Goal: Task Accomplishment & Management: Complete application form

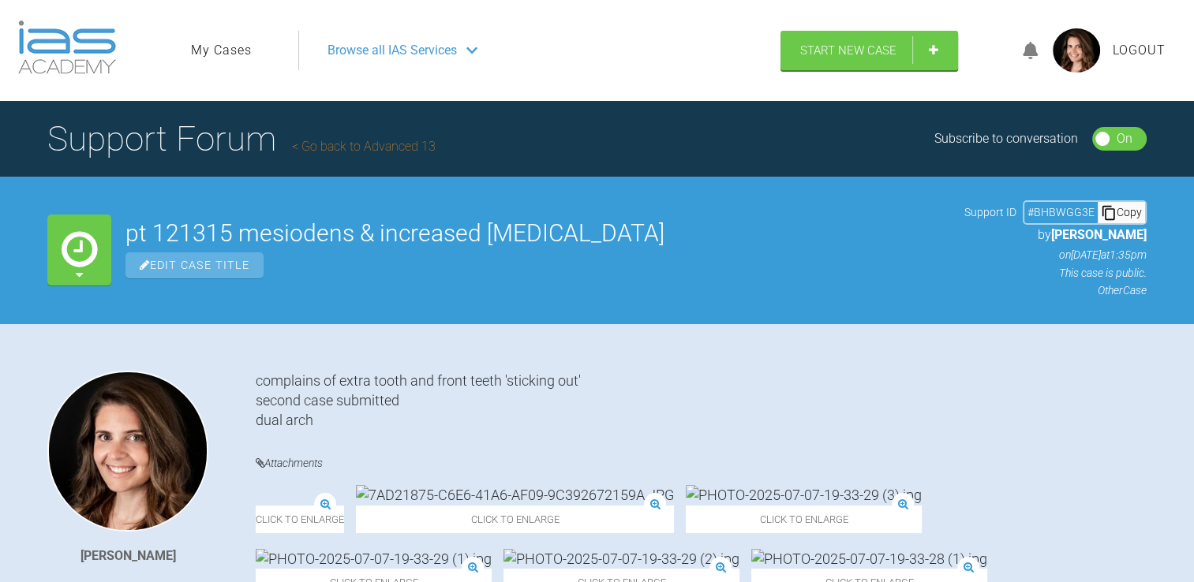
click at [235, 51] on link "My Cases" at bounding box center [221, 50] width 61 height 21
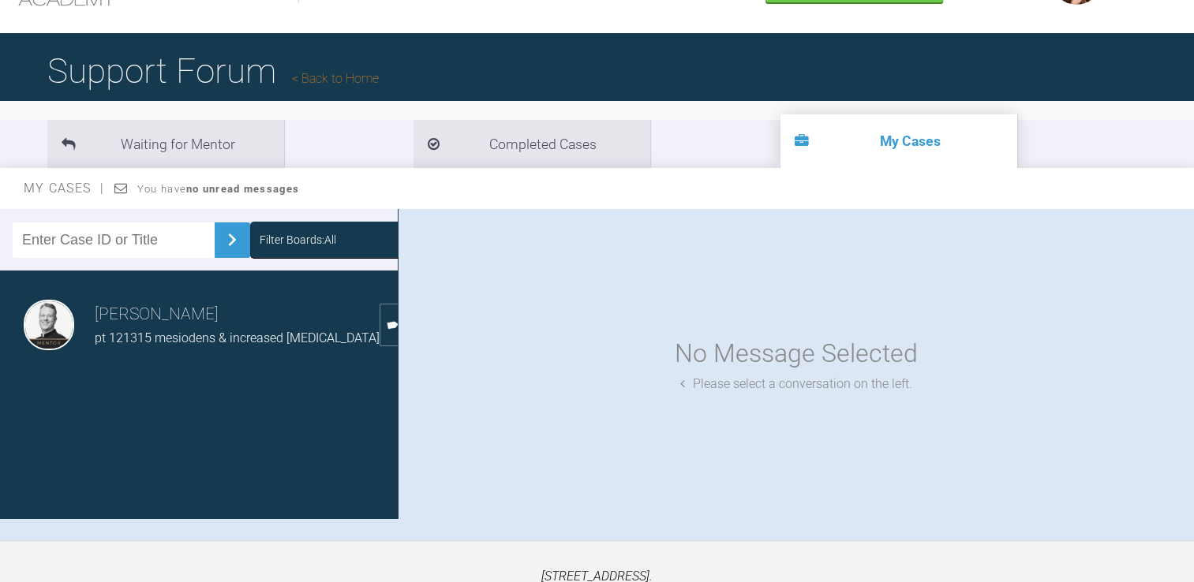
scroll to position [63, 0]
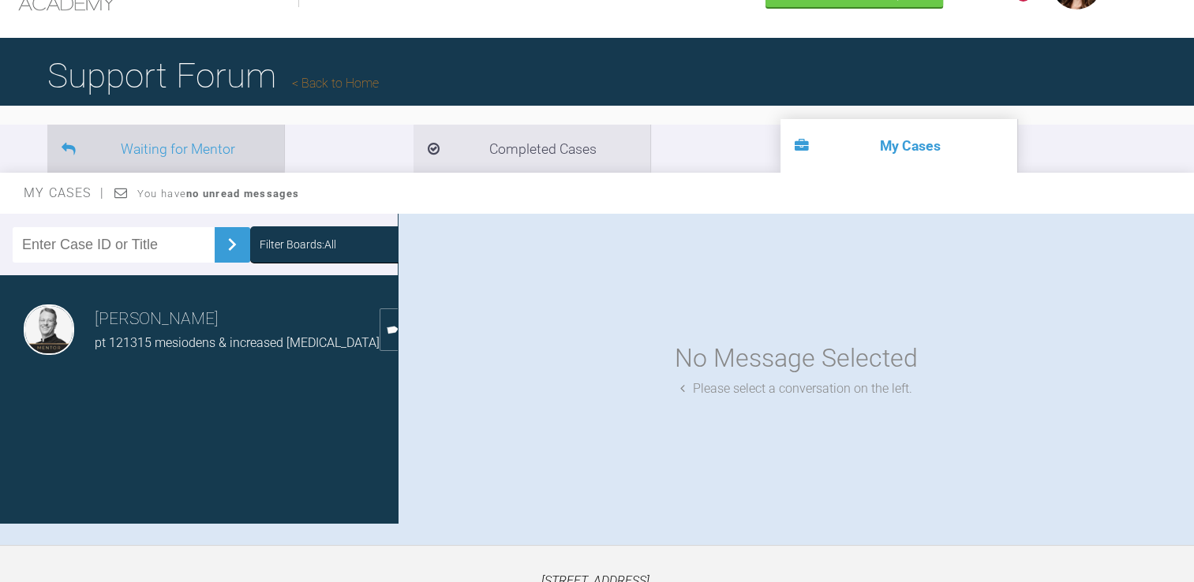
click at [202, 144] on li "Waiting for Mentor" at bounding box center [165, 149] width 237 height 48
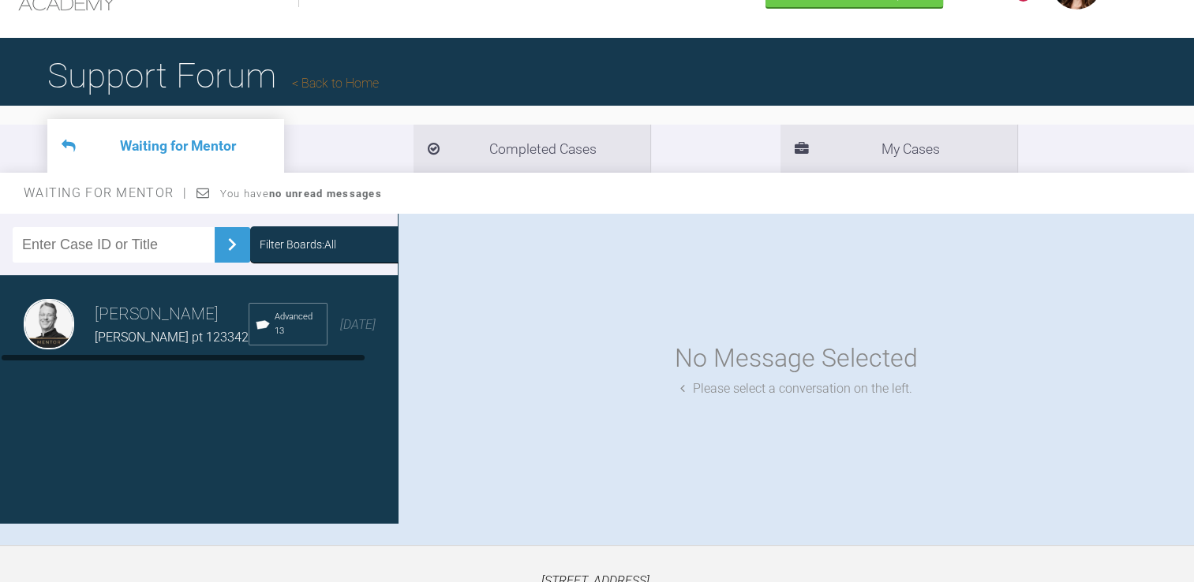
click at [245, 342] on span "Miss Lacey Scammel-White pt 123342" at bounding box center [172, 337] width 154 height 15
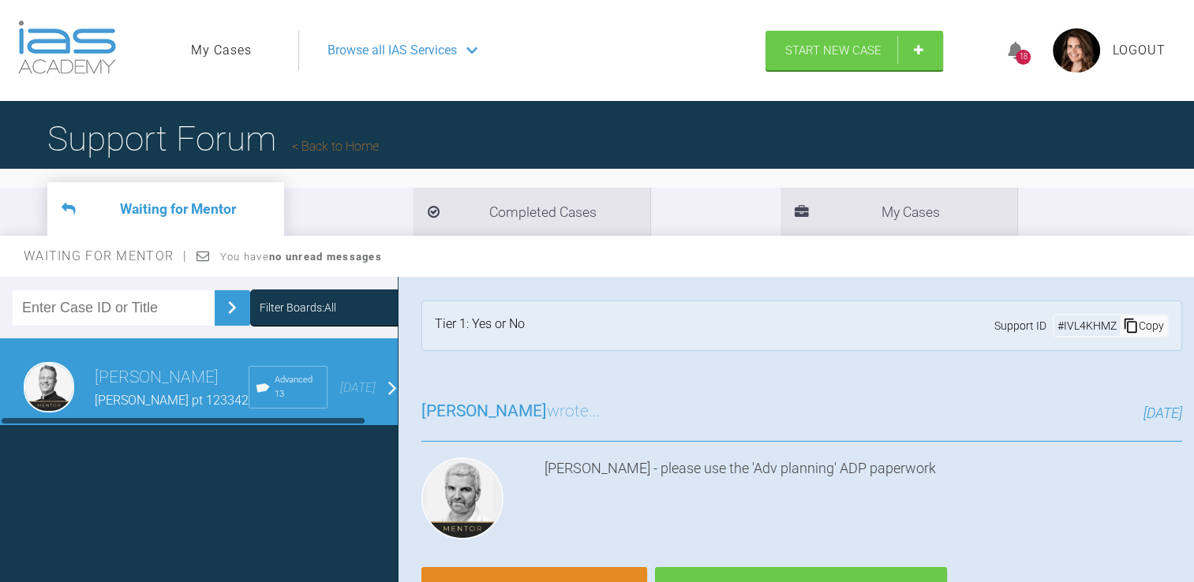
click at [249, 391] on h3 "James Stubbs" at bounding box center [172, 378] width 154 height 27
click at [1147, 320] on div "Copy" at bounding box center [1143, 326] width 47 height 21
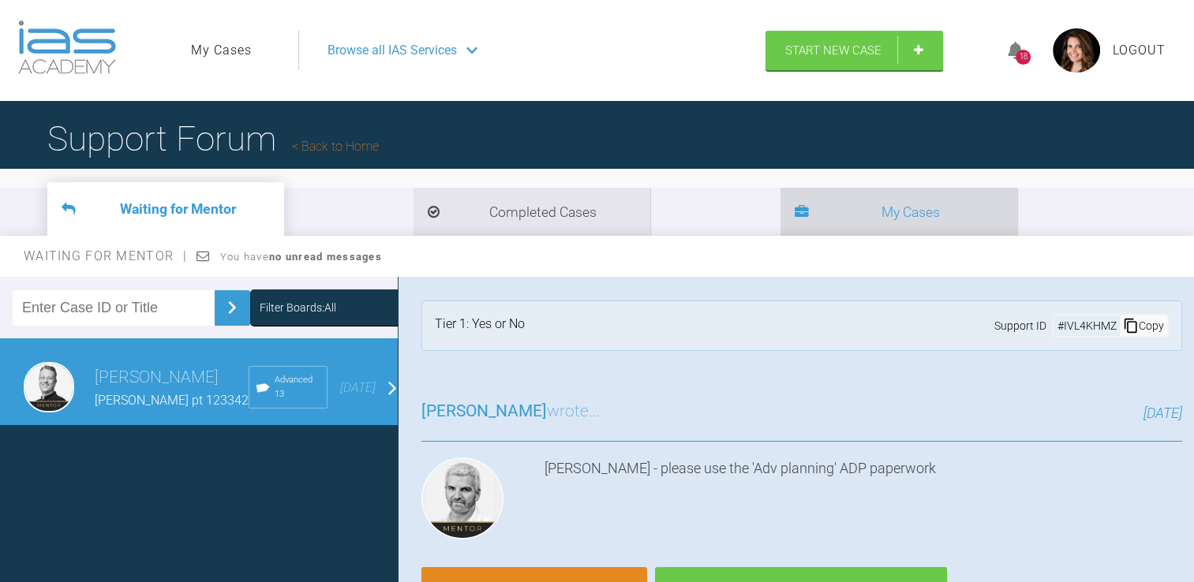
click at [780, 204] on li "My Cases" at bounding box center [898, 212] width 237 height 48
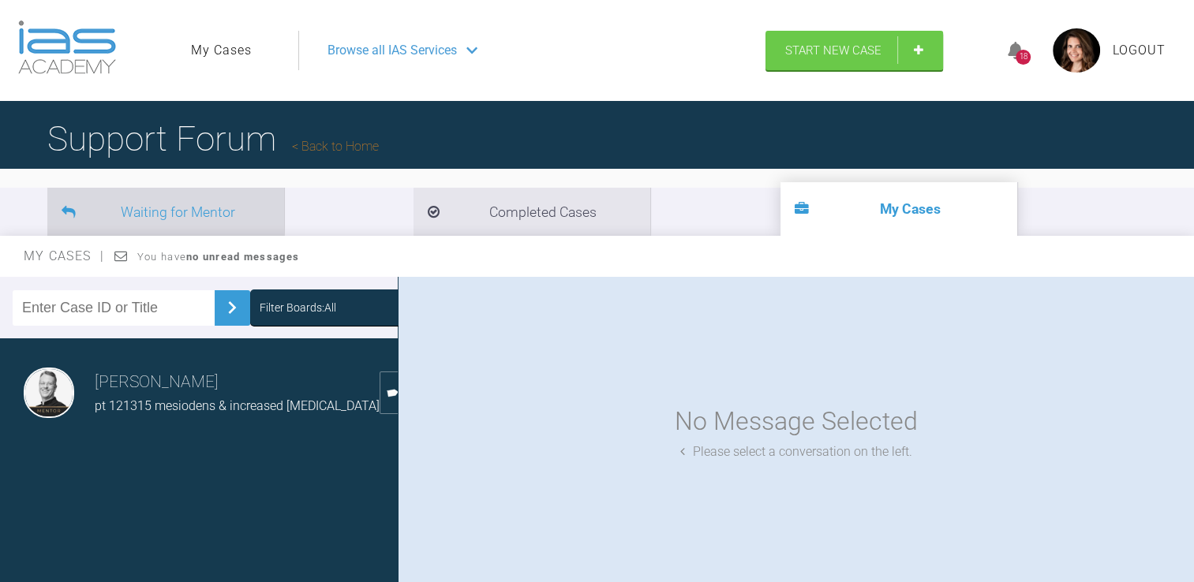
click at [193, 217] on li "Waiting for Mentor" at bounding box center [165, 212] width 237 height 48
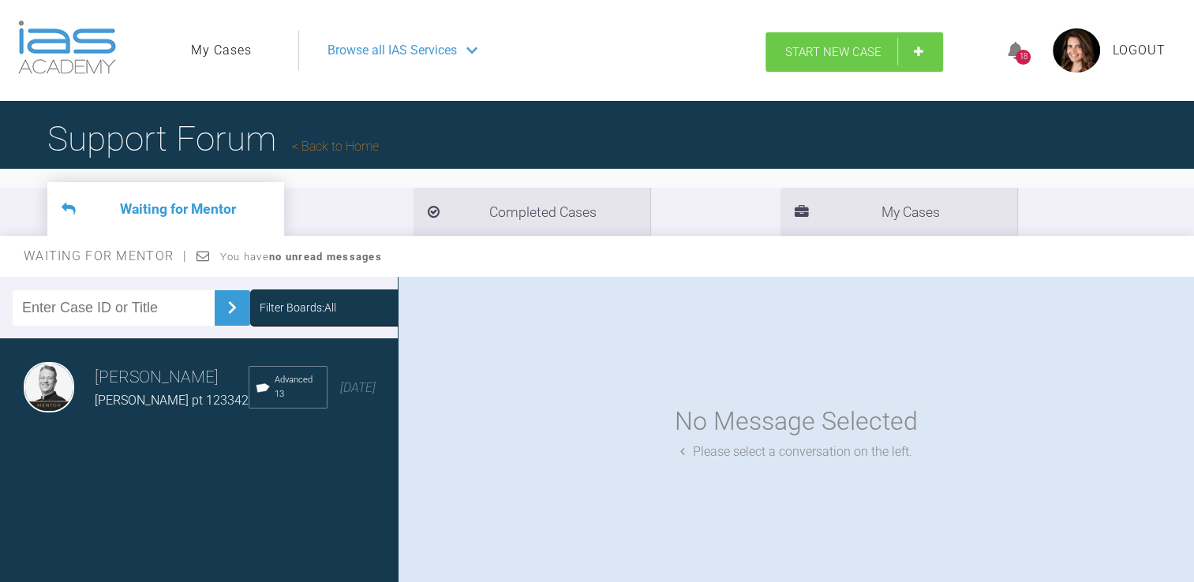
click at [926, 50] on link "Start New Case" at bounding box center [854, 51] width 178 height 39
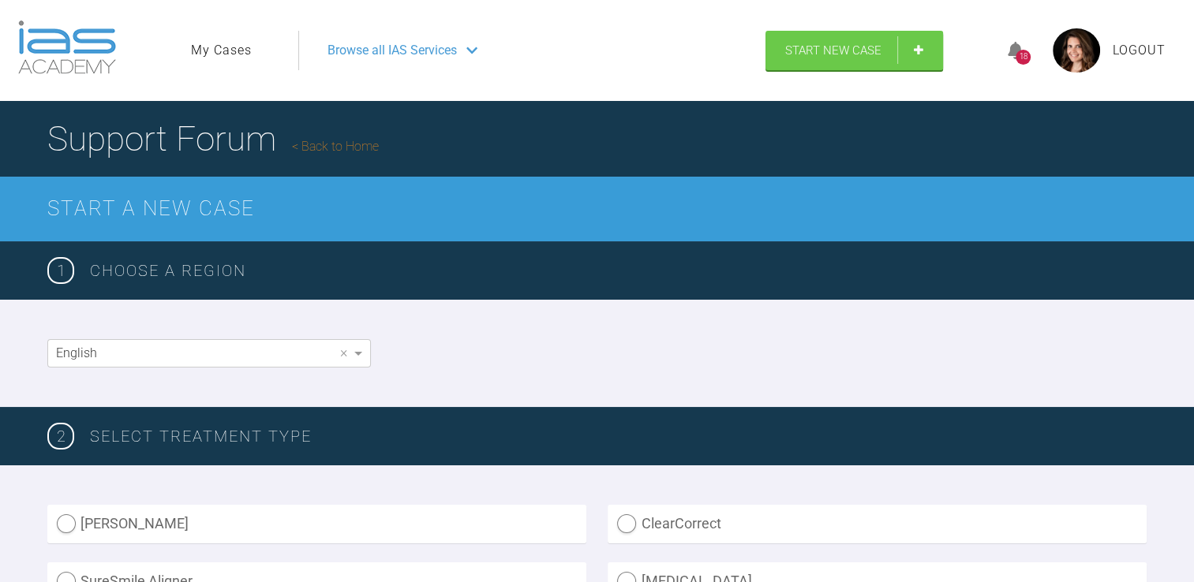
click at [203, 55] on link "My Cases" at bounding box center [221, 50] width 61 height 21
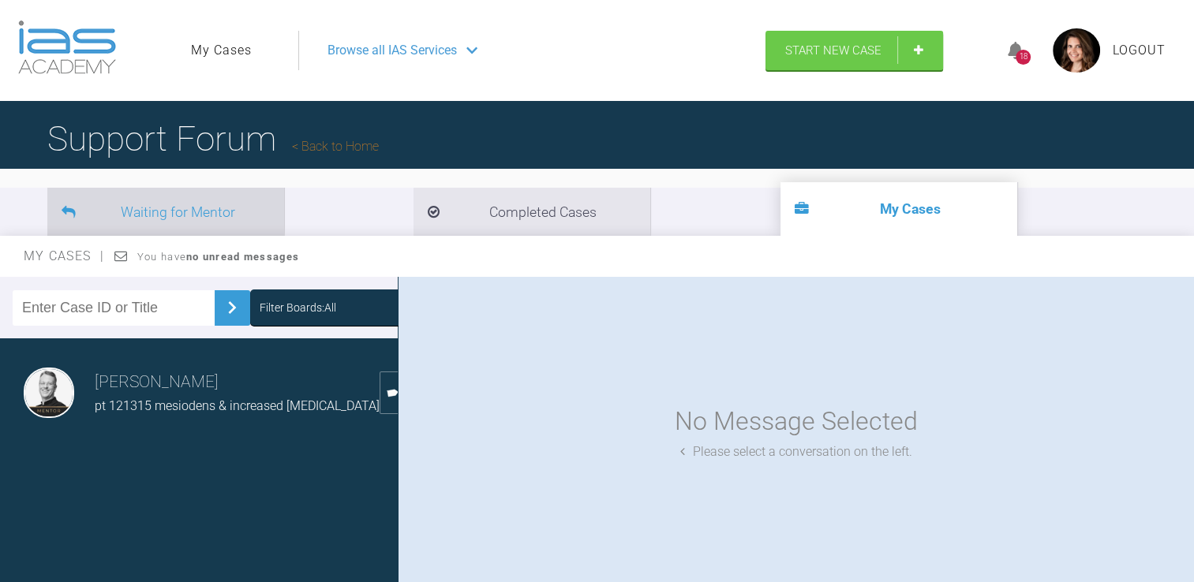
click at [198, 204] on li "Waiting for Mentor" at bounding box center [165, 212] width 237 height 48
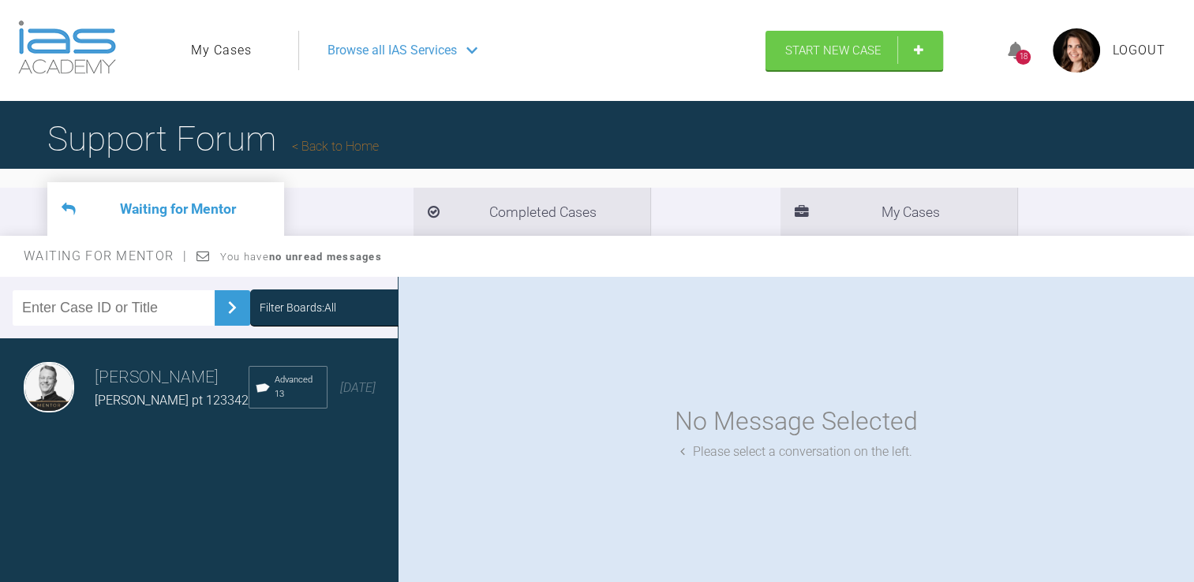
scroll to position [160, 0]
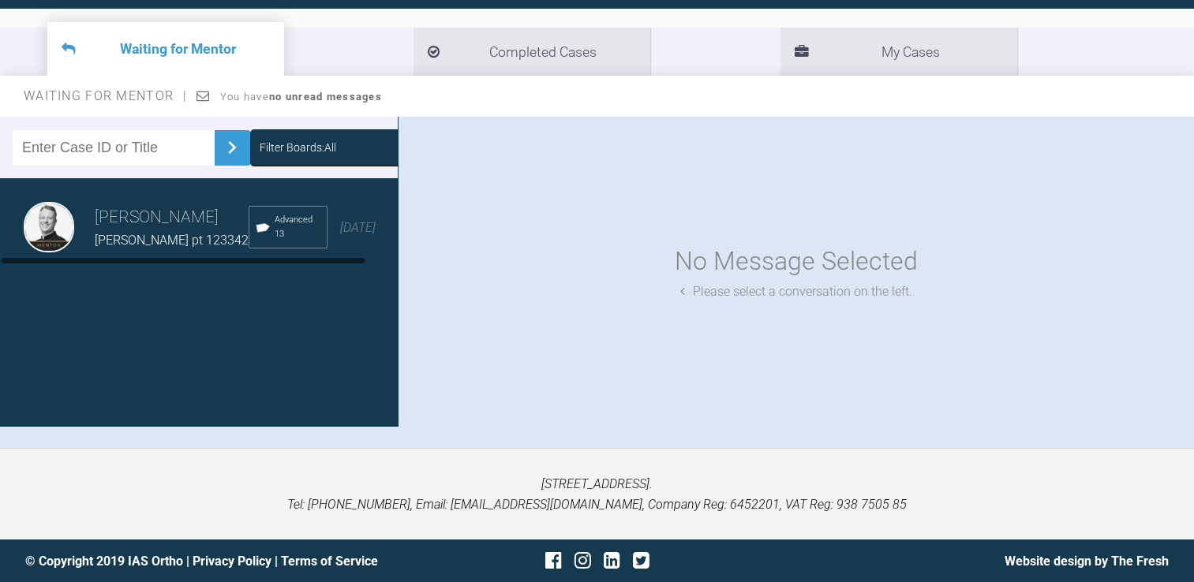
click at [197, 231] on h3 "James Stubbs" at bounding box center [172, 217] width 154 height 27
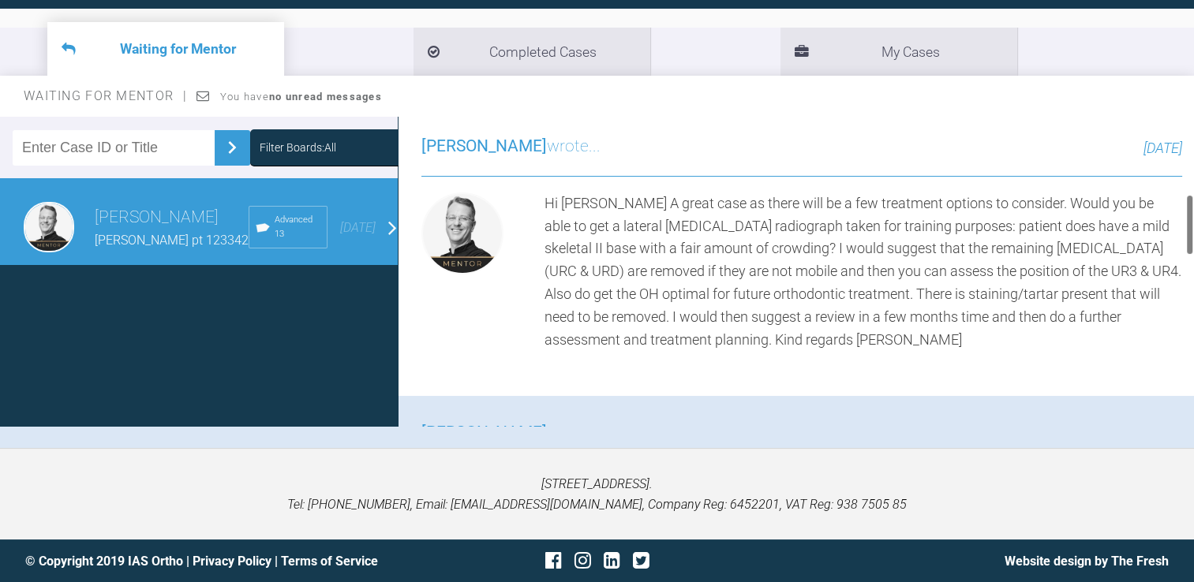
scroll to position [378, 0]
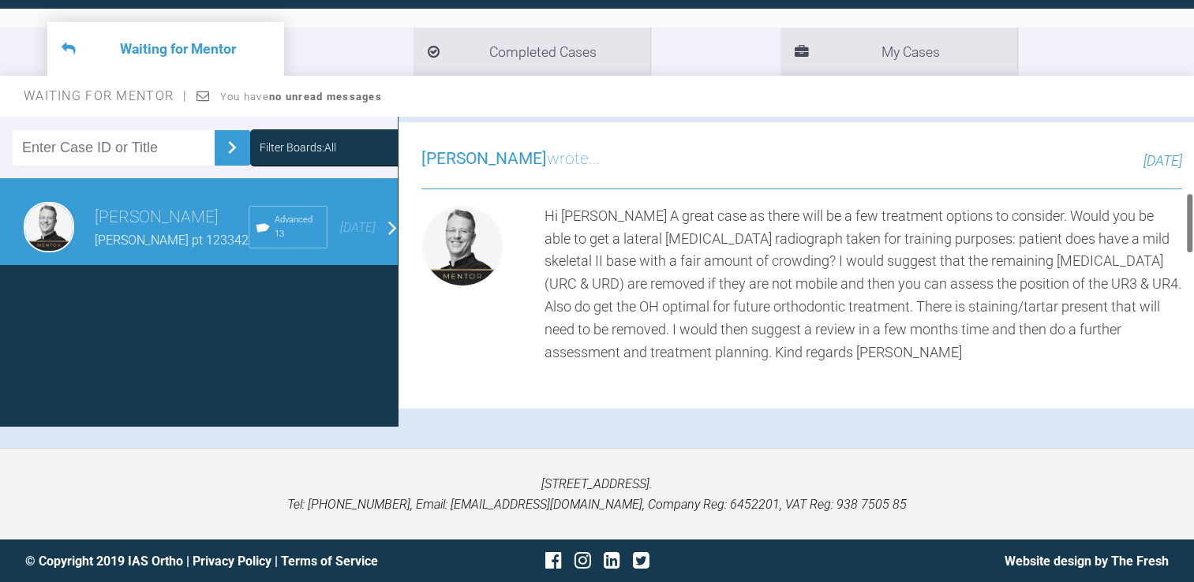
click at [726, 272] on div "Hi Alexandra A great case as there will be a few treatment options to consider.…" at bounding box center [863, 284] width 638 height 159
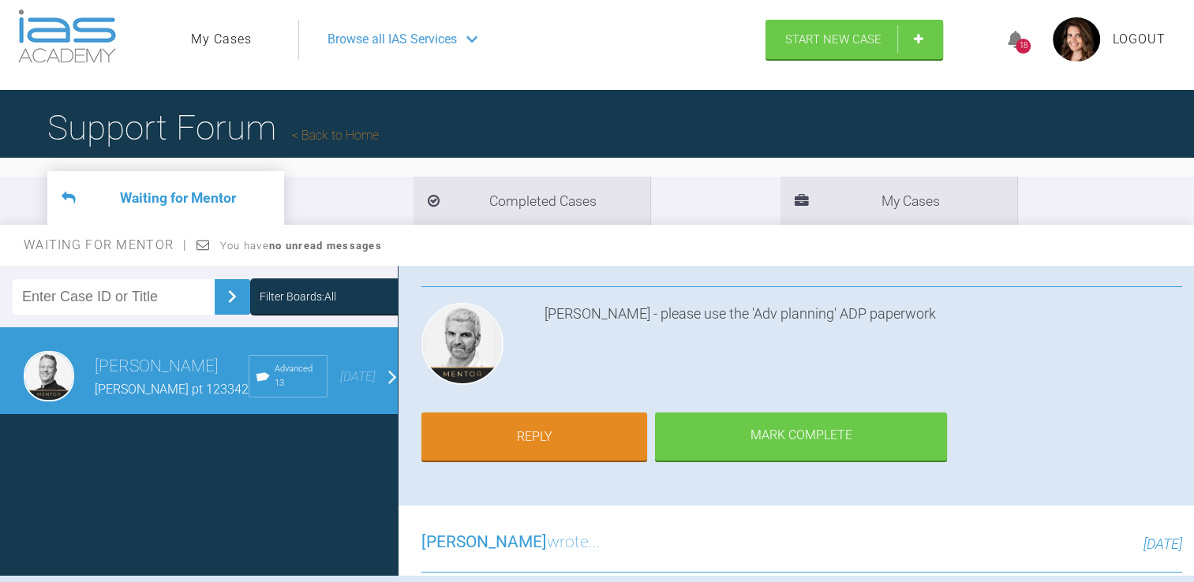
scroll to position [0, 0]
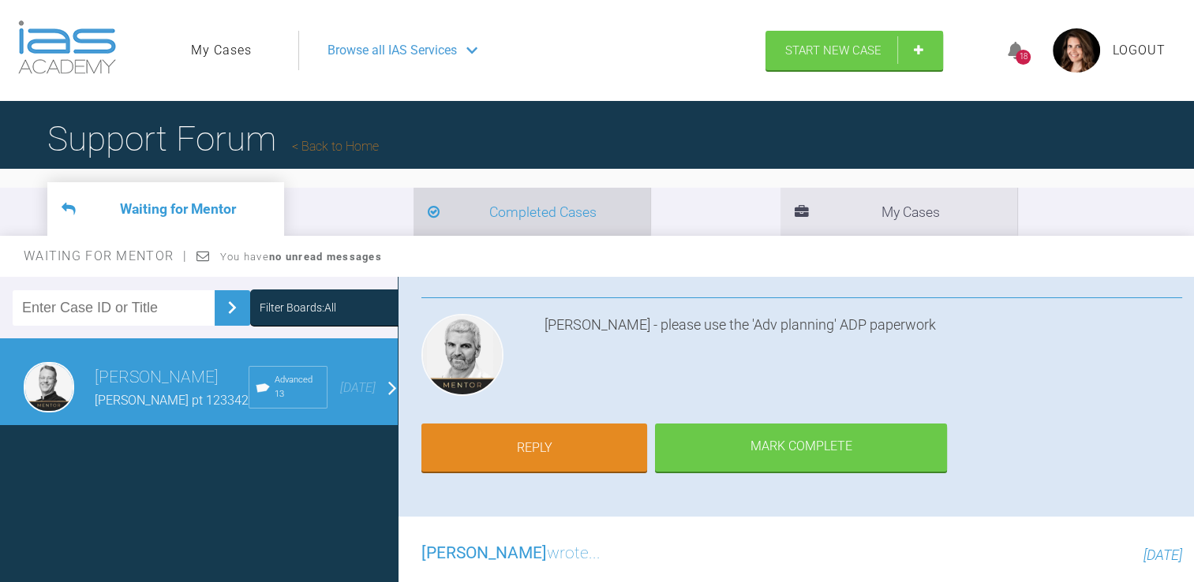
click at [413, 214] on li "Completed Cases" at bounding box center [531, 212] width 237 height 48
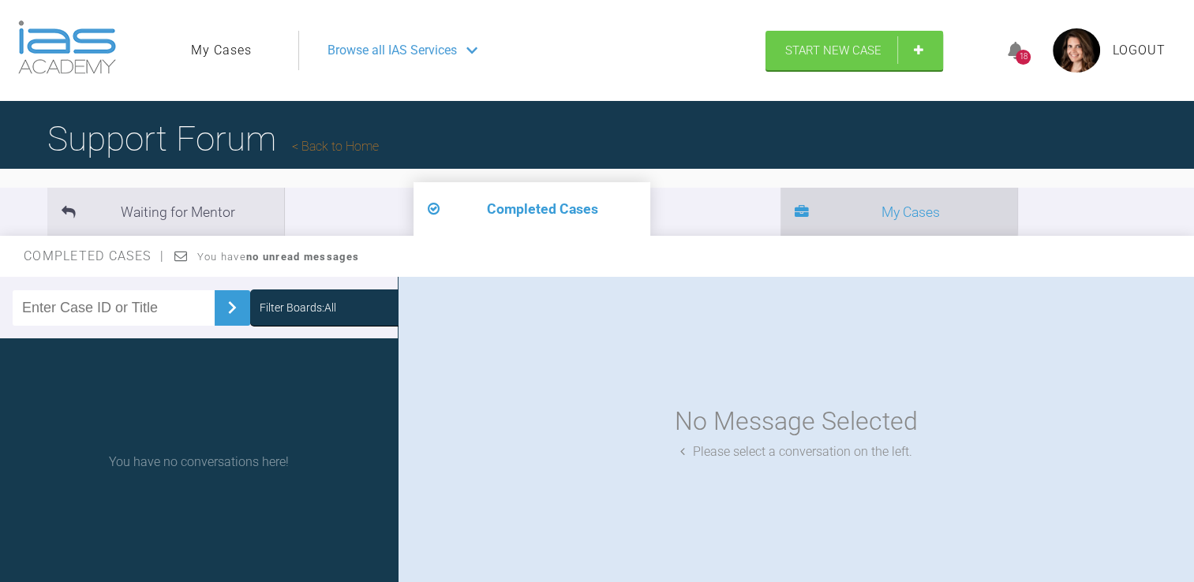
click at [780, 198] on li "My Cases" at bounding box center [898, 212] width 237 height 48
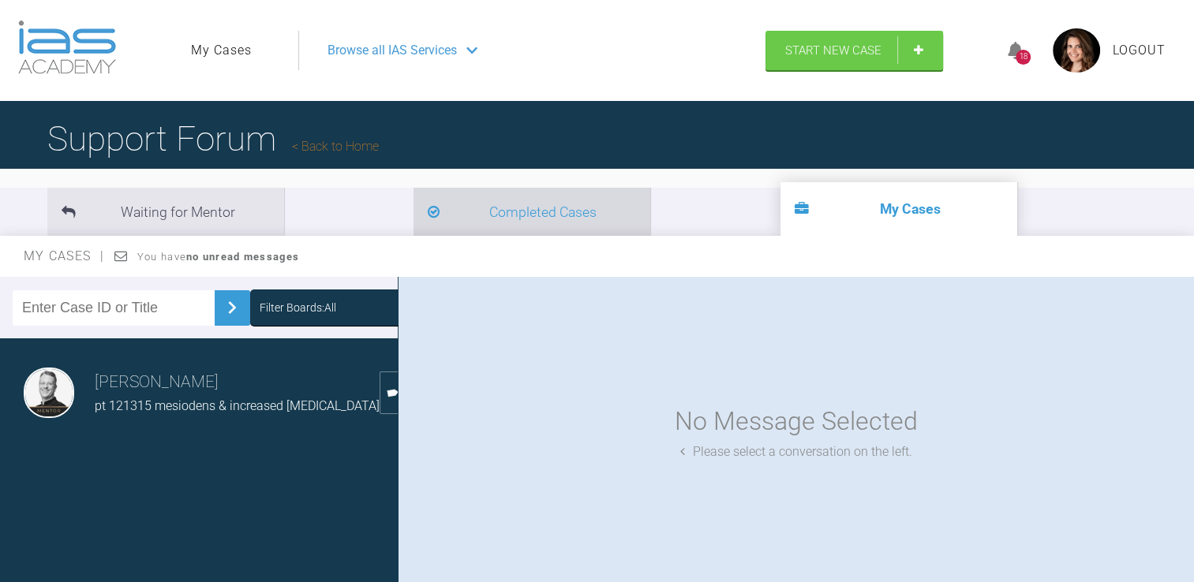
click at [429, 230] on li "Completed Cases" at bounding box center [531, 212] width 237 height 48
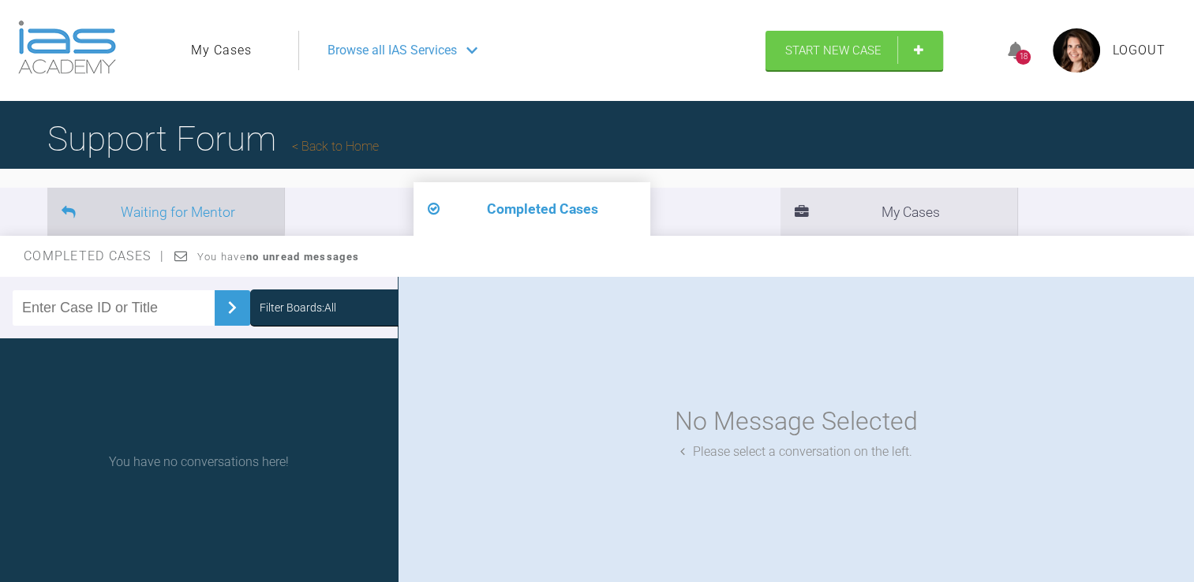
click at [204, 210] on li "Waiting for Mentor" at bounding box center [165, 212] width 237 height 48
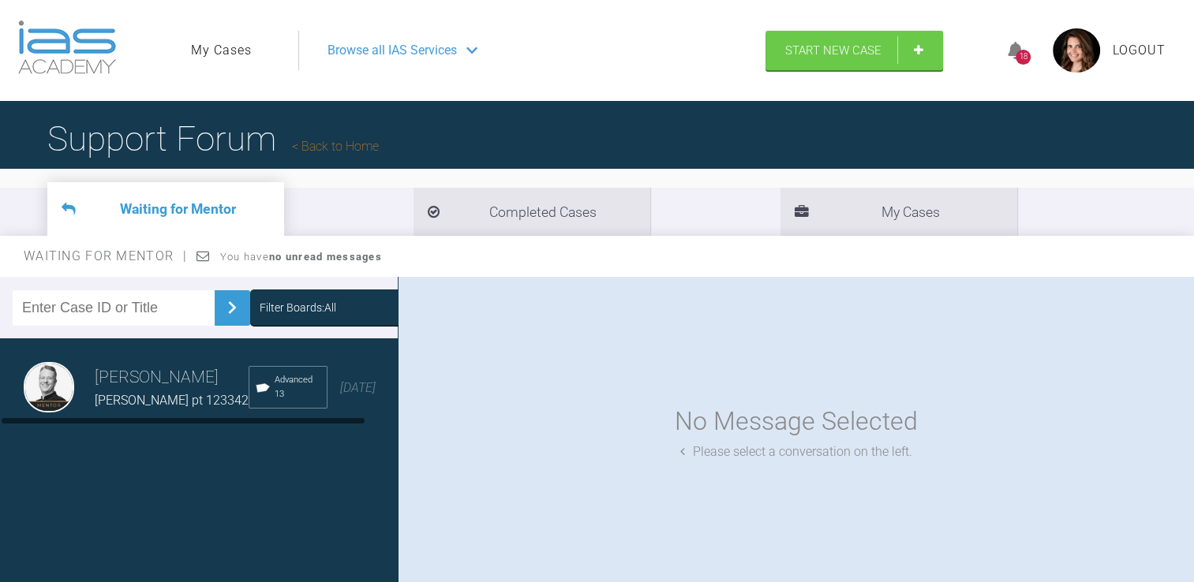
click at [249, 402] on span "Miss Lacey Scammel-White pt 123342" at bounding box center [172, 400] width 154 height 15
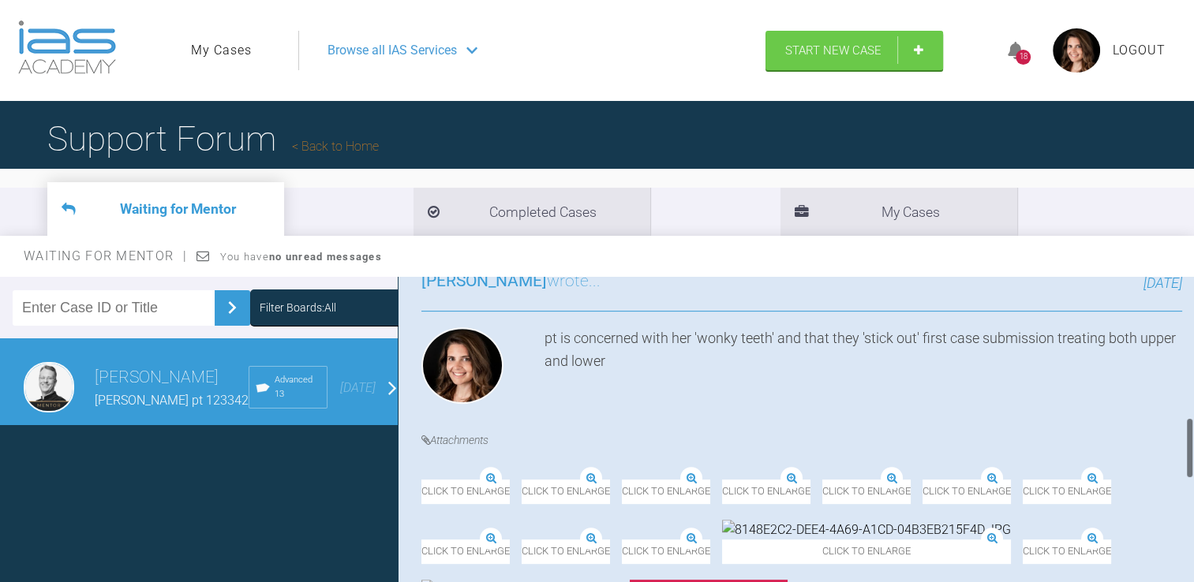
scroll to position [701, 0]
drag, startPoint x: 725, startPoint y: 413, endPoint x: 641, endPoint y: 360, distance: 99.6
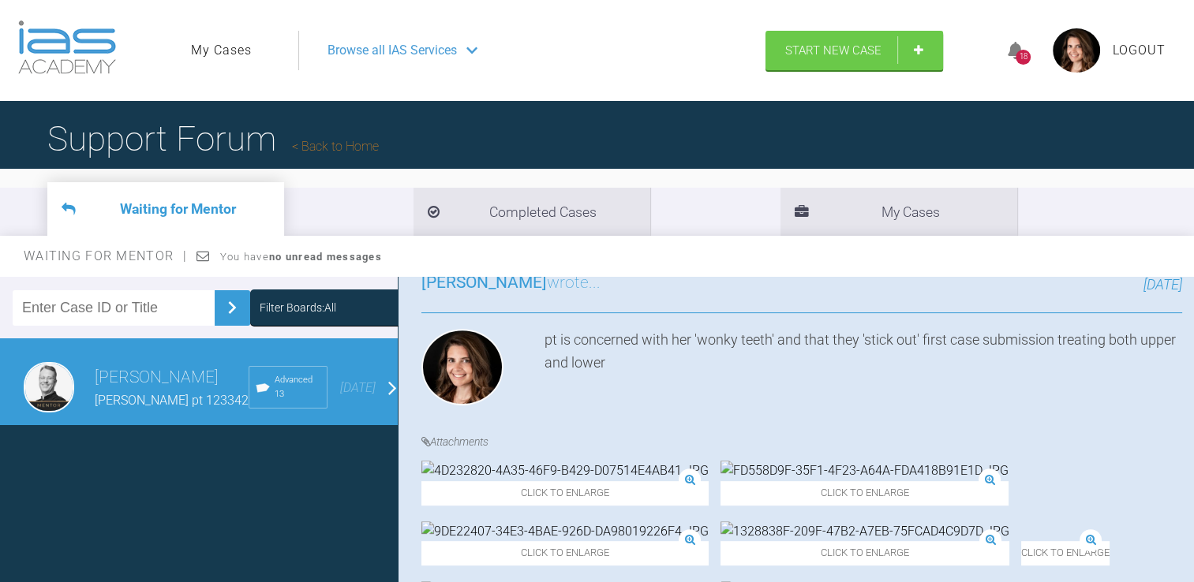
click at [641, 360] on div "pt is concerned with her 'wonky teeth' and that they 'stick out' first case sub…" at bounding box center [863, 370] width 638 height 83
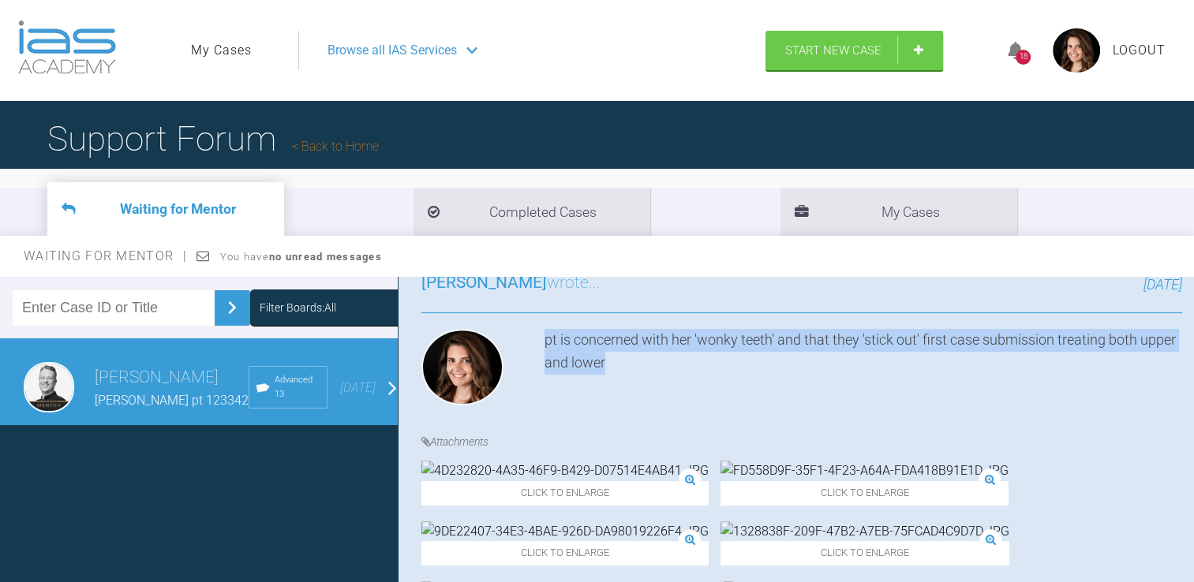
drag, startPoint x: 642, startPoint y: 358, endPoint x: 535, endPoint y: 336, distance: 109.6
click at [535, 336] on div "pt is concerned with her 'wonky teeth' and that they 'stick out' first case sub…" at bounding box center [801, 370] width 761 height 83
copy div "pt is concerned with her 'wonky teeth' and that they 'stick out' first case sub…"
click at [821, 62] on link "Start New Case" at bounding box center [854, 51] width 178 height 39
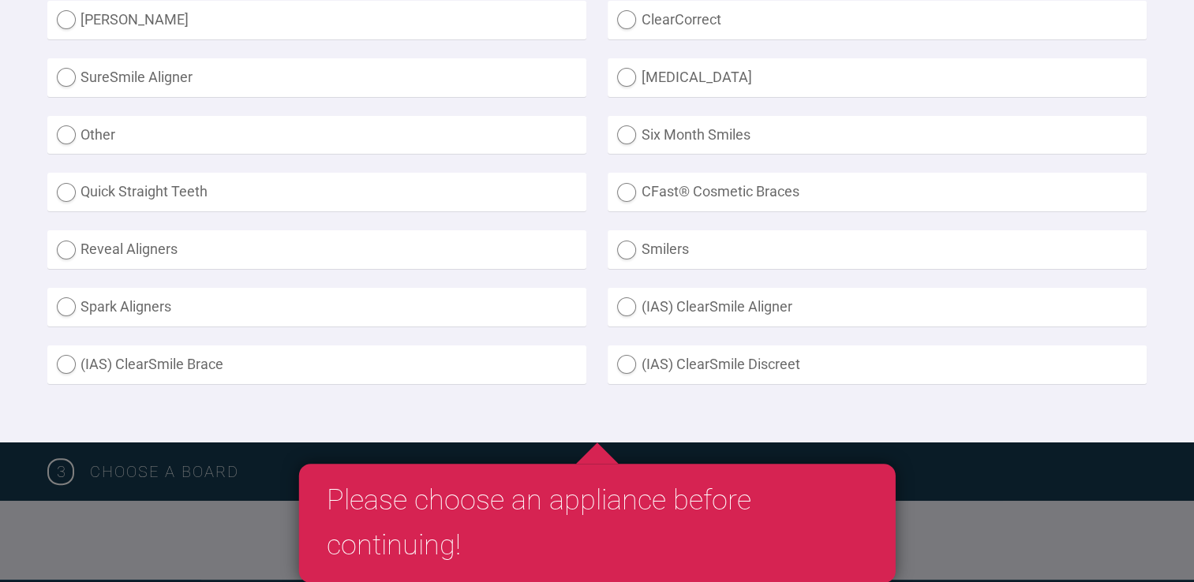
scroll to position [501, 0]
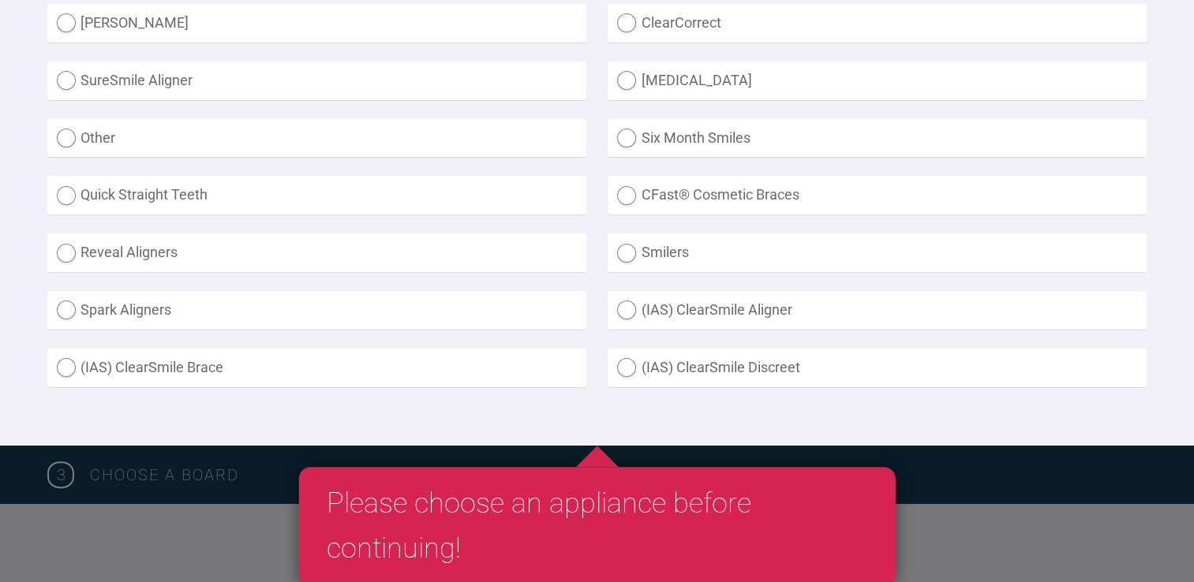
click at [211, 140] on label "Other" at bounding box center [316, 138] width 539 height 39
radio input "true"
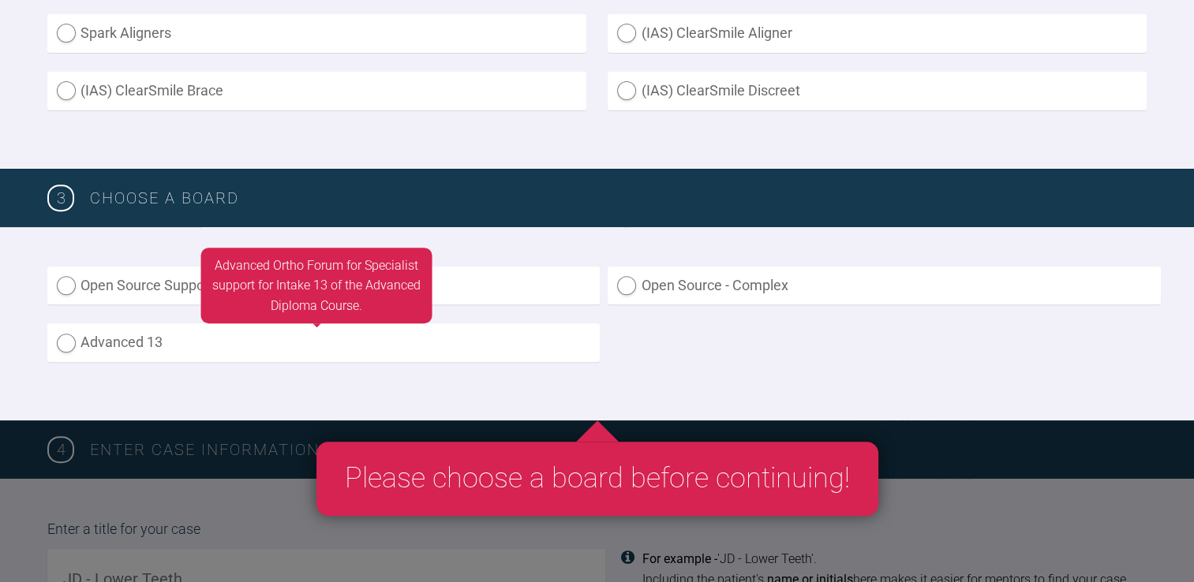
scroll to position [779, 0]
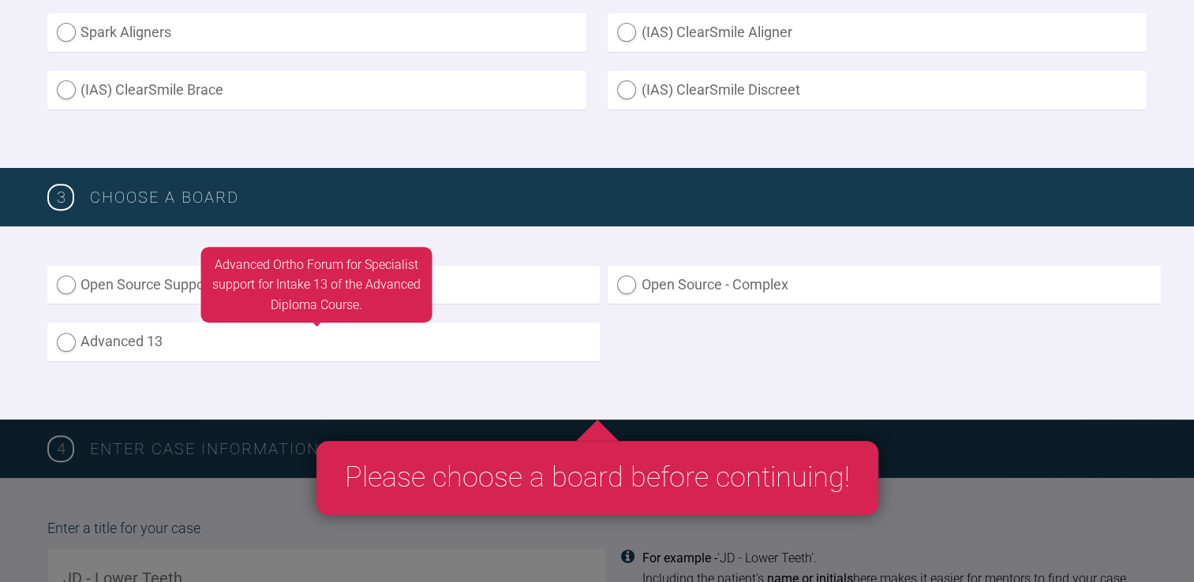
click at [167, 342] on label "Advanced 13" at bounding box center [323, 342] width 552 height 39
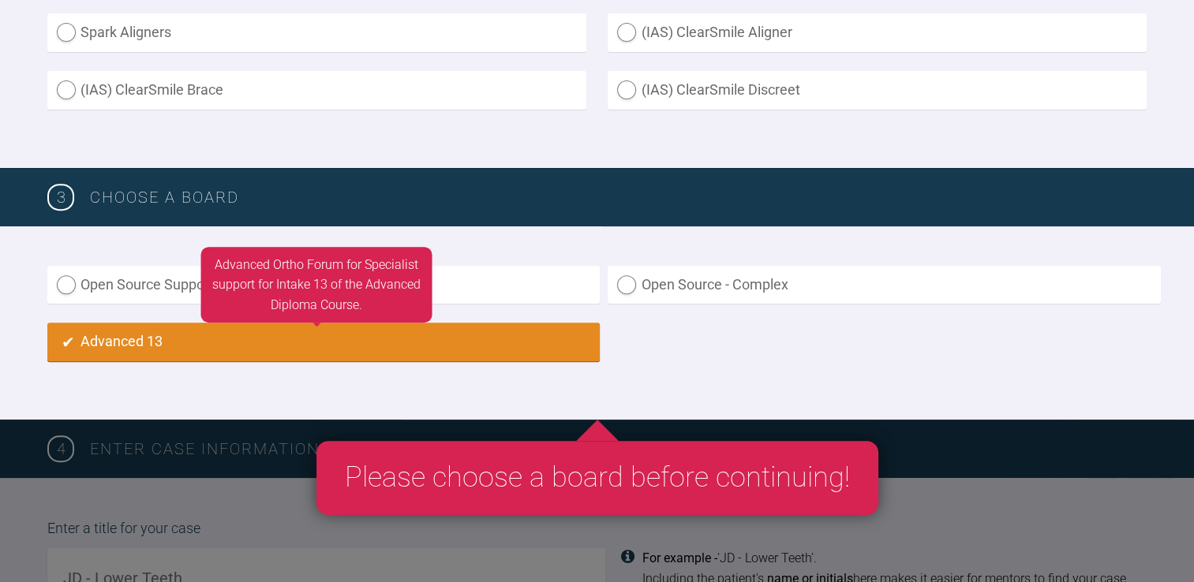
radio input "true"
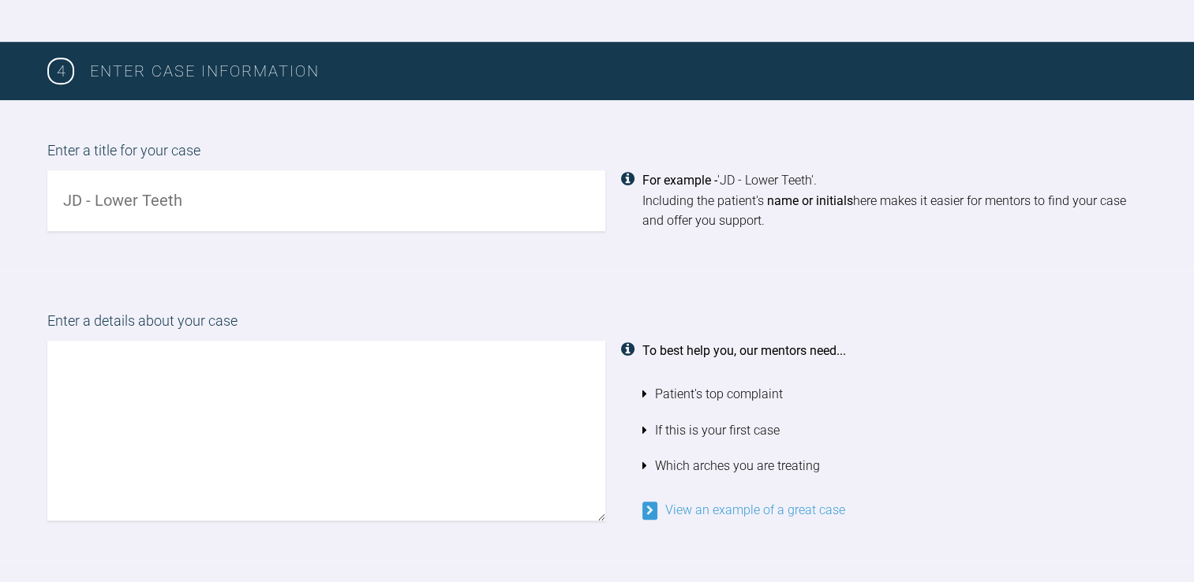
scroll to position [1176, 0]
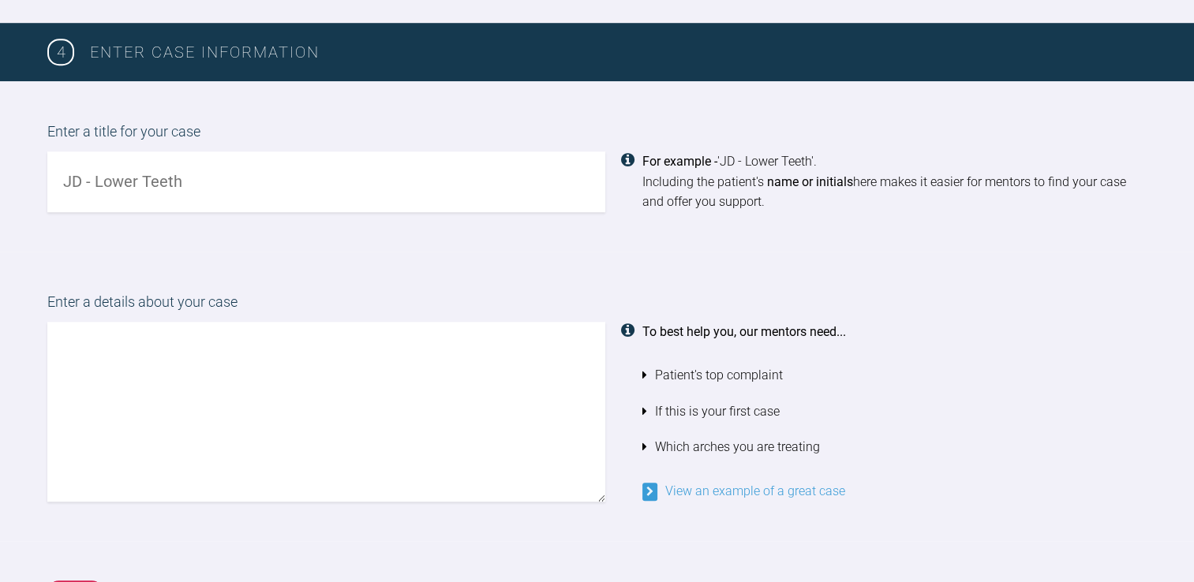
click at [331, 200] on input "text" at bounding box center [326, 181] width 558 height 61
paste input "pt is concerned with her 'wonky teeth' and that they 'stick out' first case sub…"
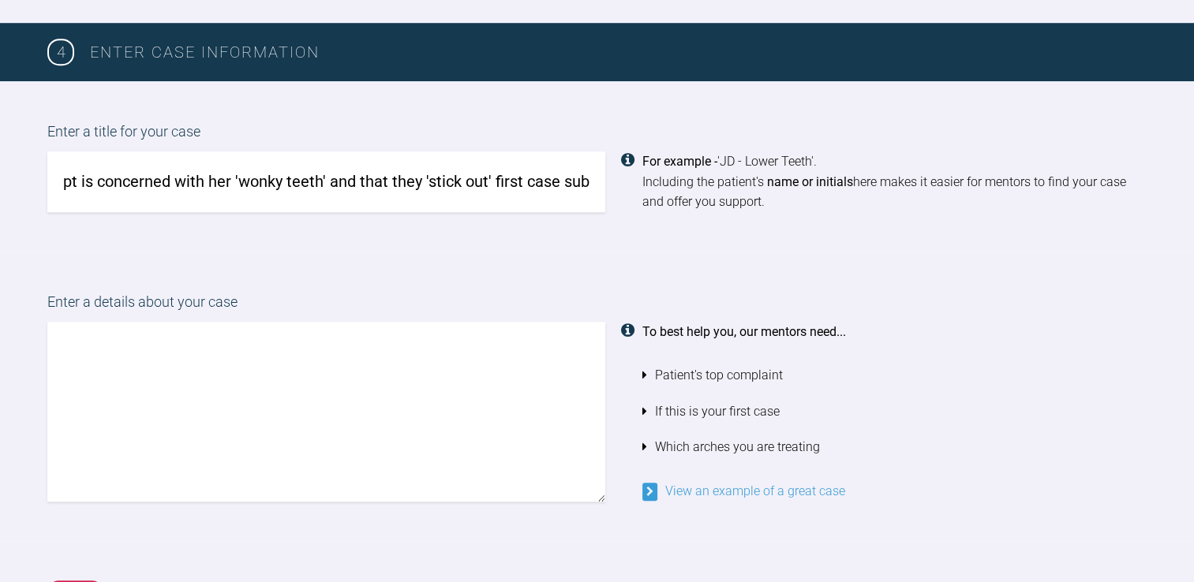
scroll to position [0, 263]
type input "pt is concerned with her 'wonky teeth' and that they 'stick out' first case sub…"
click at [312, 356] on textarea at bounding box center [326, 412] width 558 height 180
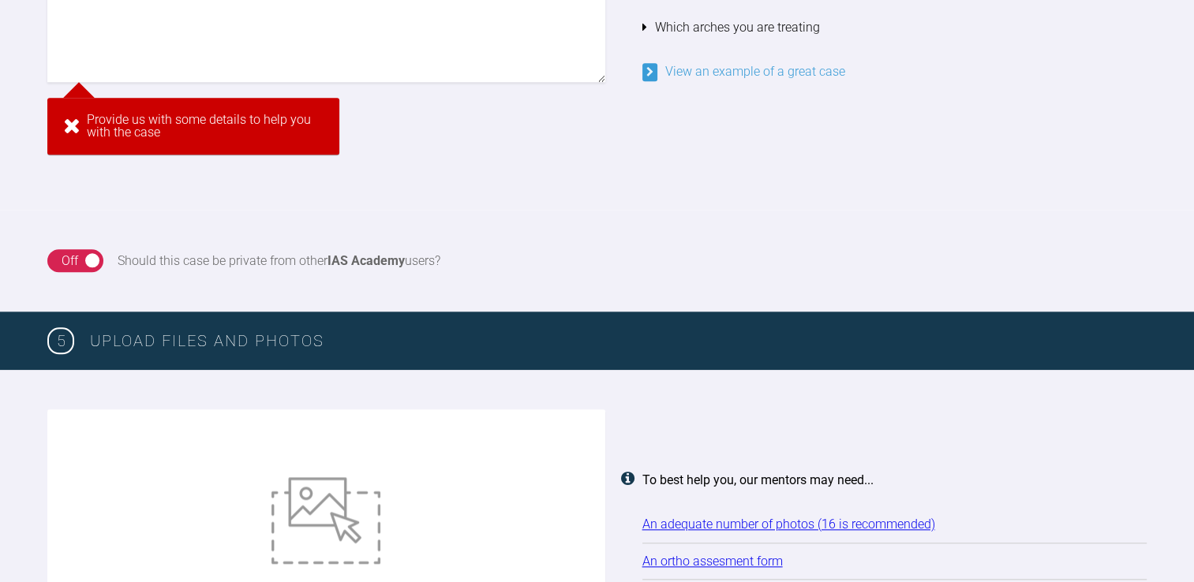
scroll to position [1690, 0]
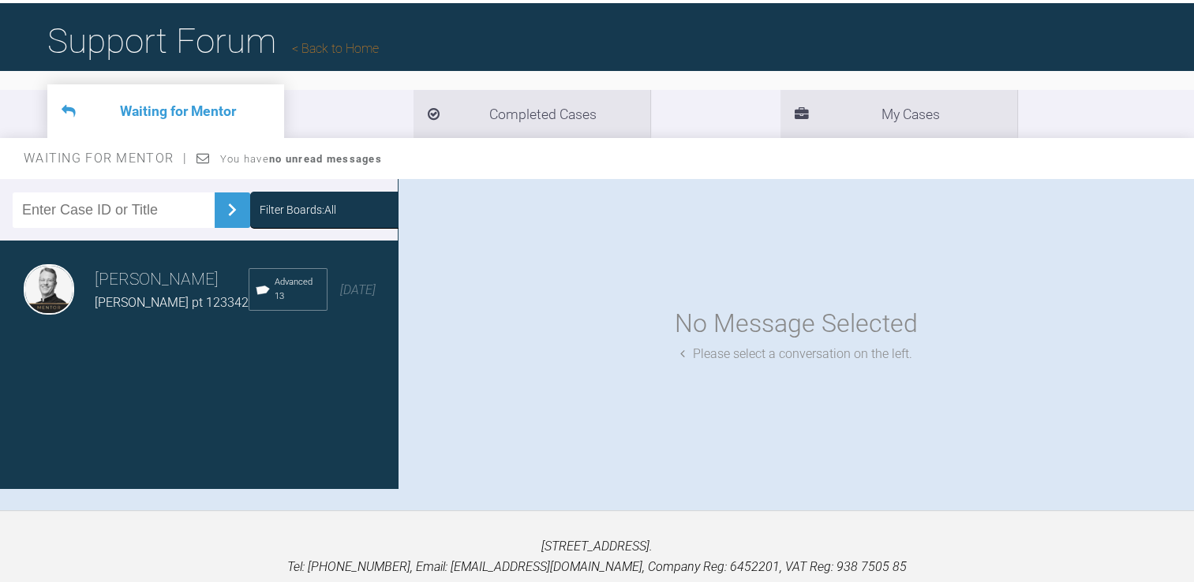
scroll to position [98, 0]
click at [117, 308] on span "Miss Lacey Scammel-White pt 123342" at bounding box center [172, 302] width 154 height 15
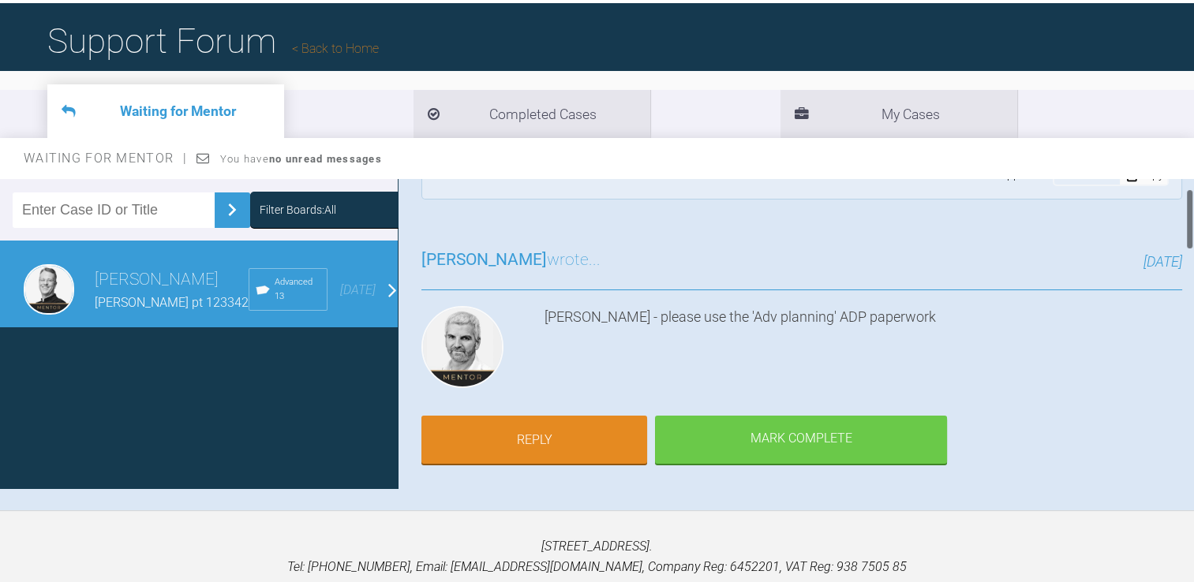
scroll to position [49, 0]
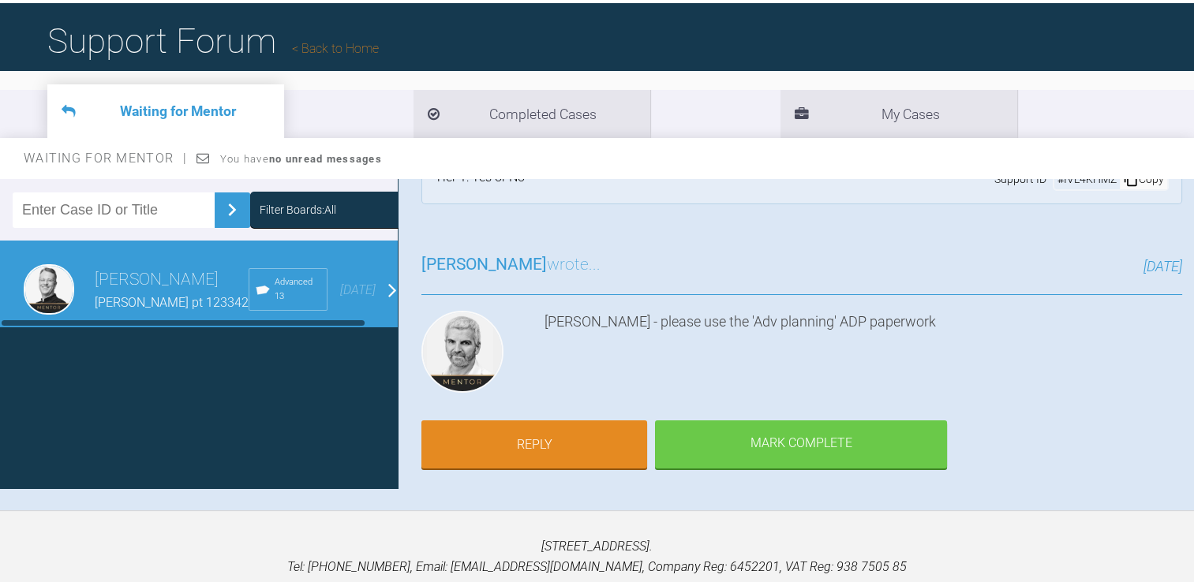
click at [249, 308] on span "Miss Lacey Scammel-White pt 123342" at bounding box center [172, 302] width 154 height 15
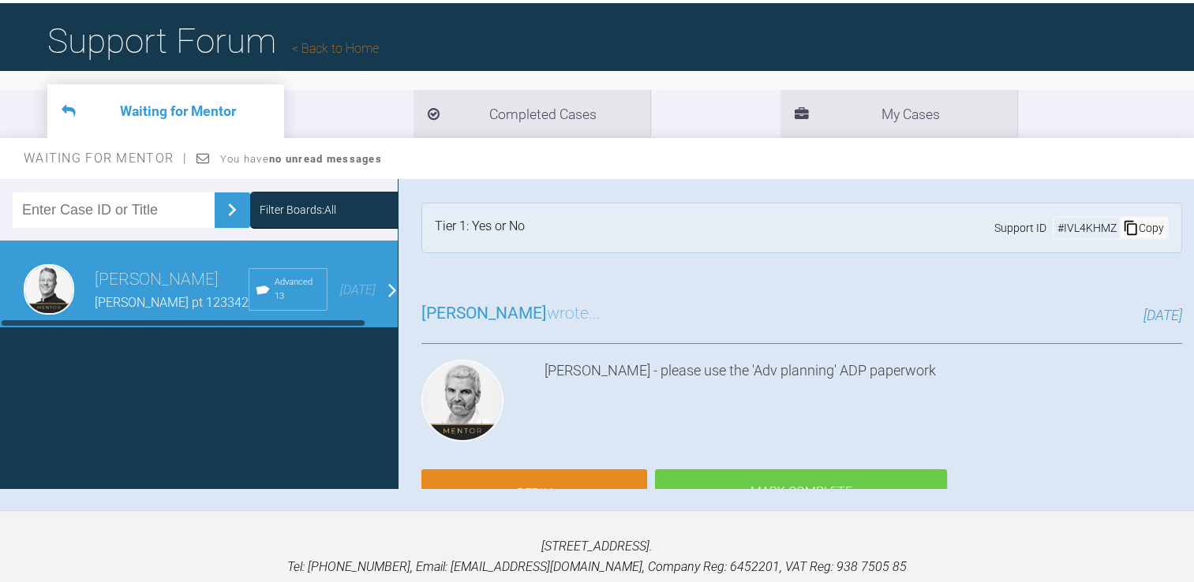
click at [249, 299] on div "Miss Lacey Scammel-White pt 123342" at bounding box center [172, 303] width 154 height 21
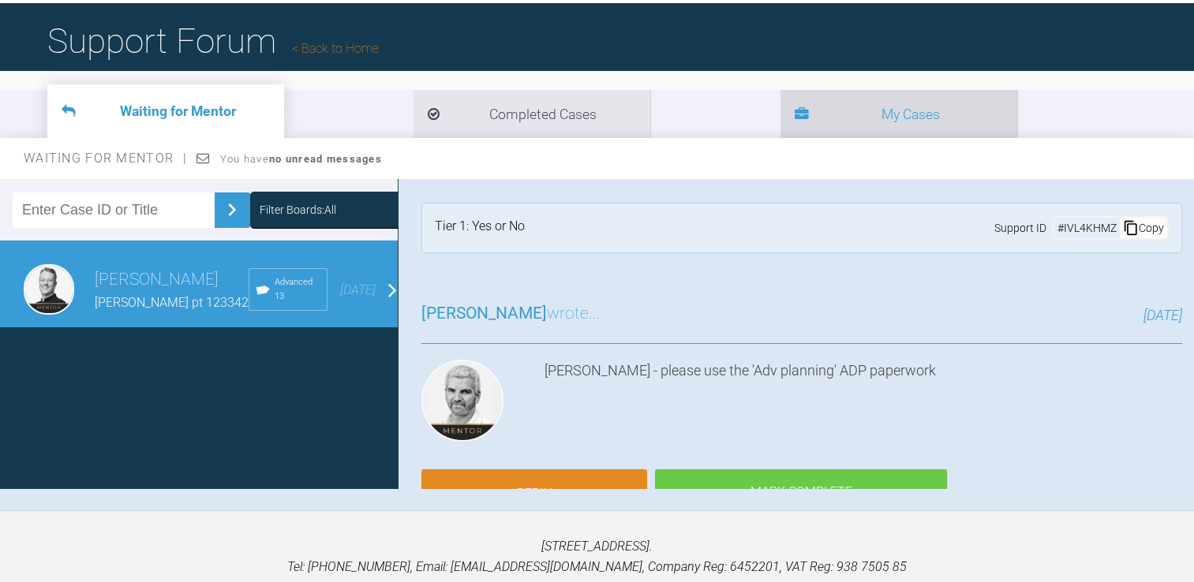
click at [780, 110] on li "My Cases" at bounding box center [898, 114] width 237 height 48
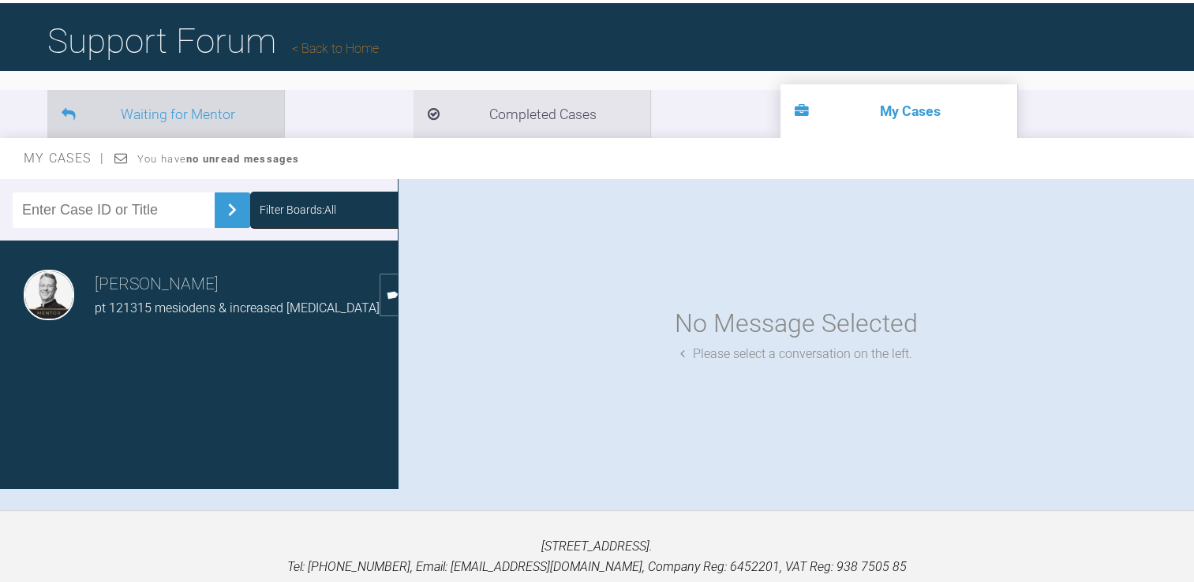
click at [211, 109] on li "Waiting for Mentor" at bounding box center [165, 114] width 237 height 48
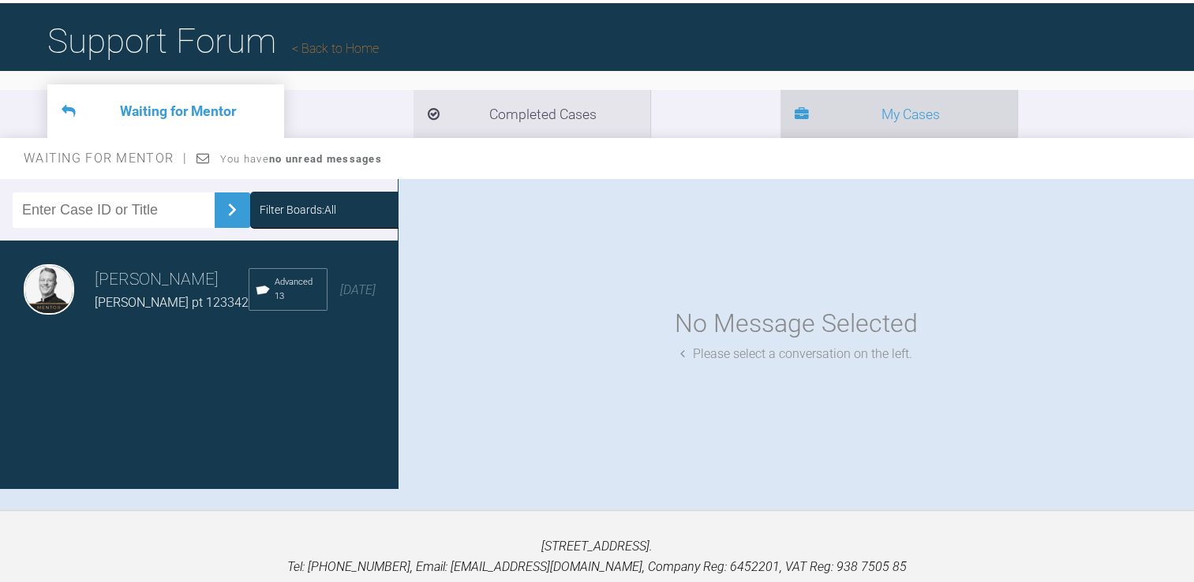
click at [780, 118] on li "My Cases" at bounding box center [898, 114] width 237 height 48
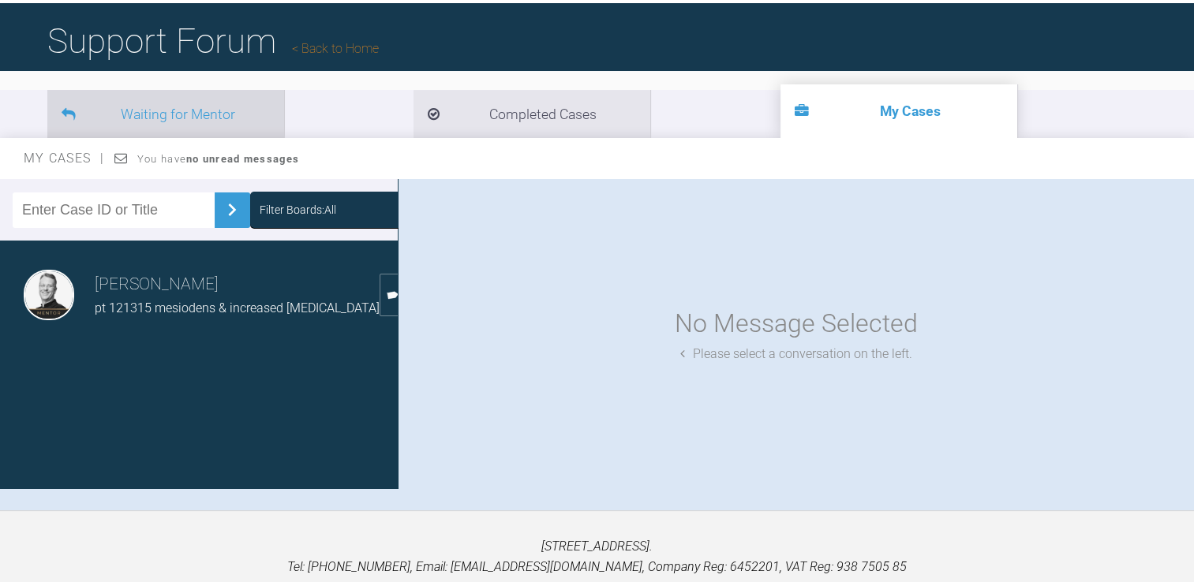
click at [170, 109] on li "Waiting for Mentor" at bounding box center [165, 114] width 237 height 48
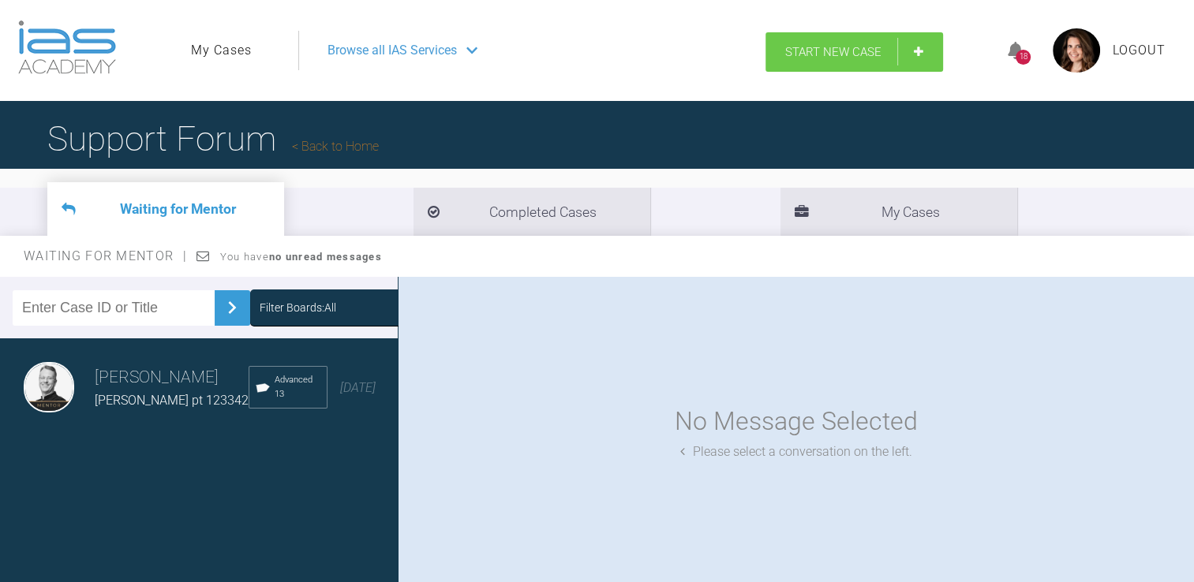
click at [808, 52] on span "Start New Case" at bounding box center [833, 52] width 96 height 14
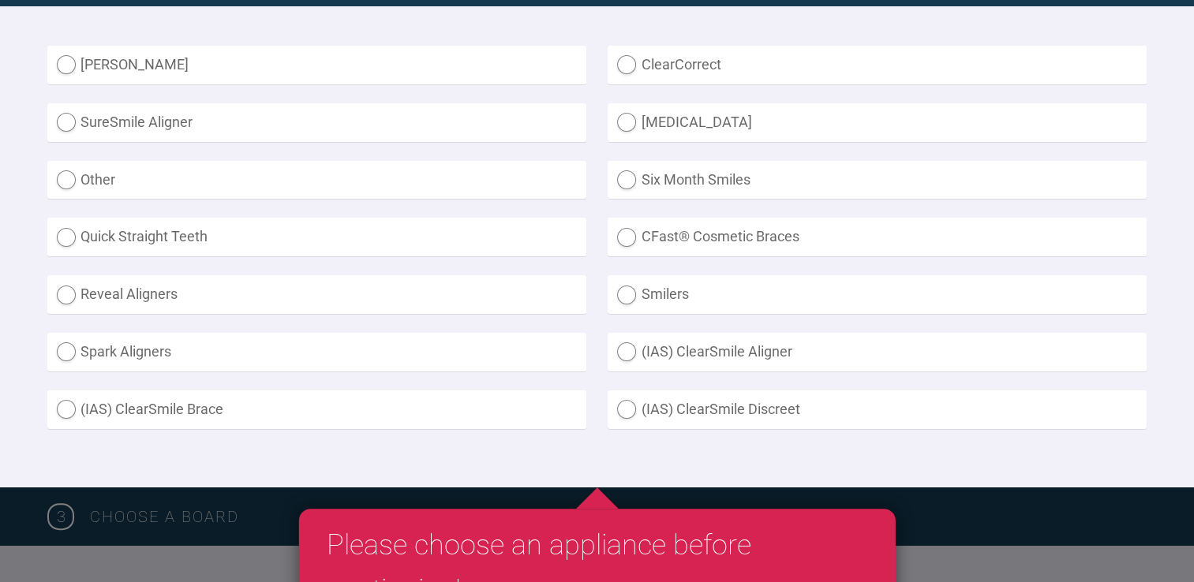
scroll to position [480, 0]
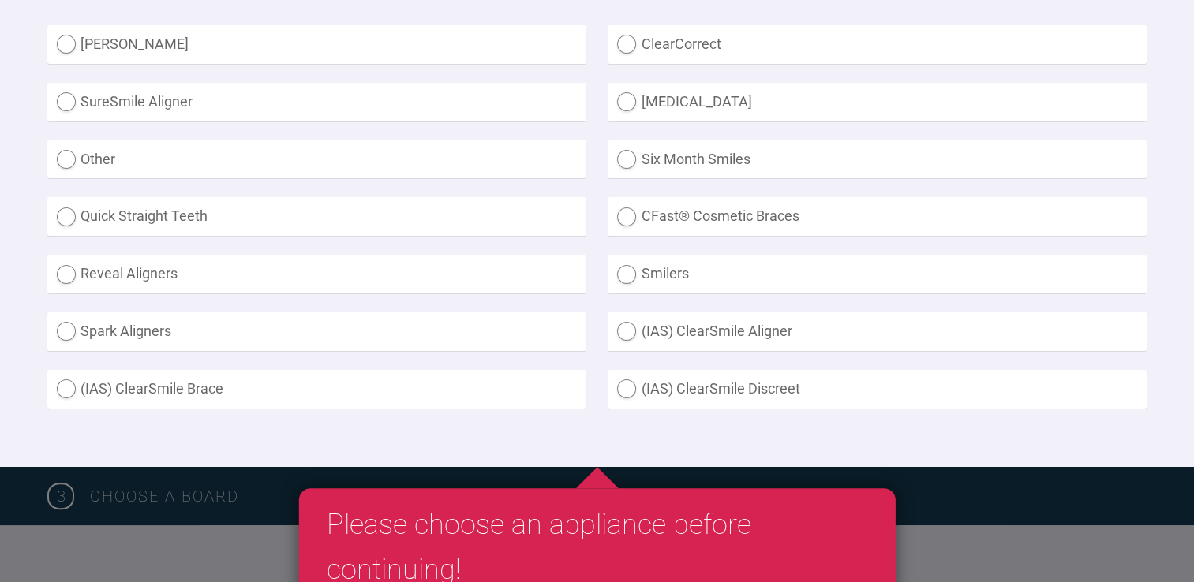
click at [71, 149] on label "Other" at bounding box center [316, 159] width 539 height 39
radio input "true"
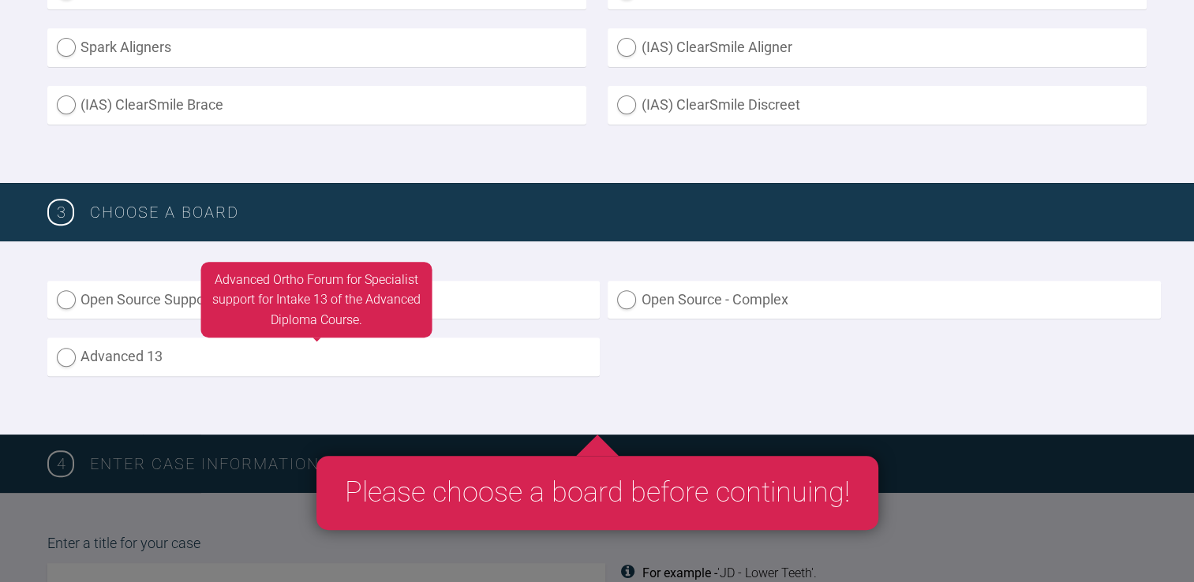
scroll to position [823, 0]
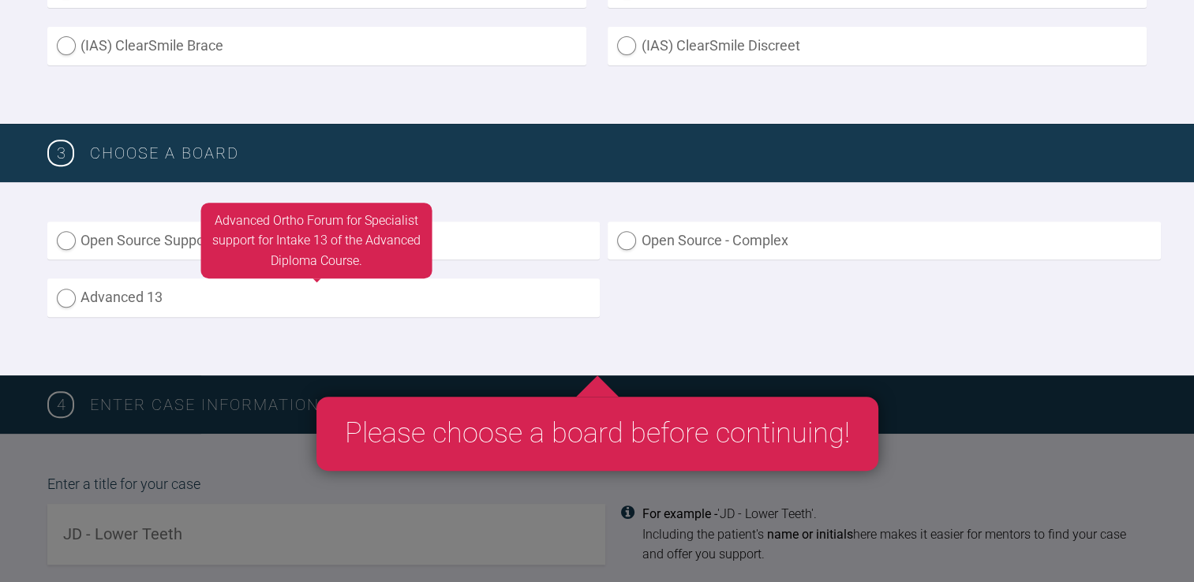
click at [203, 301] on label "Advanced 13" at bounding box center [323, 298] width 552 height 39
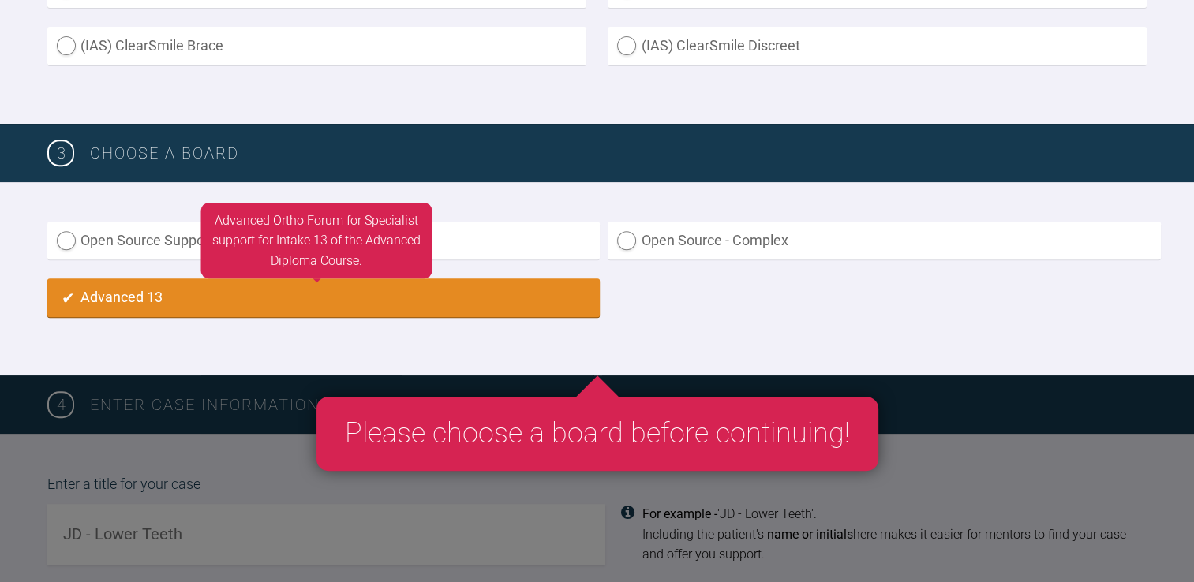
radio input "true"
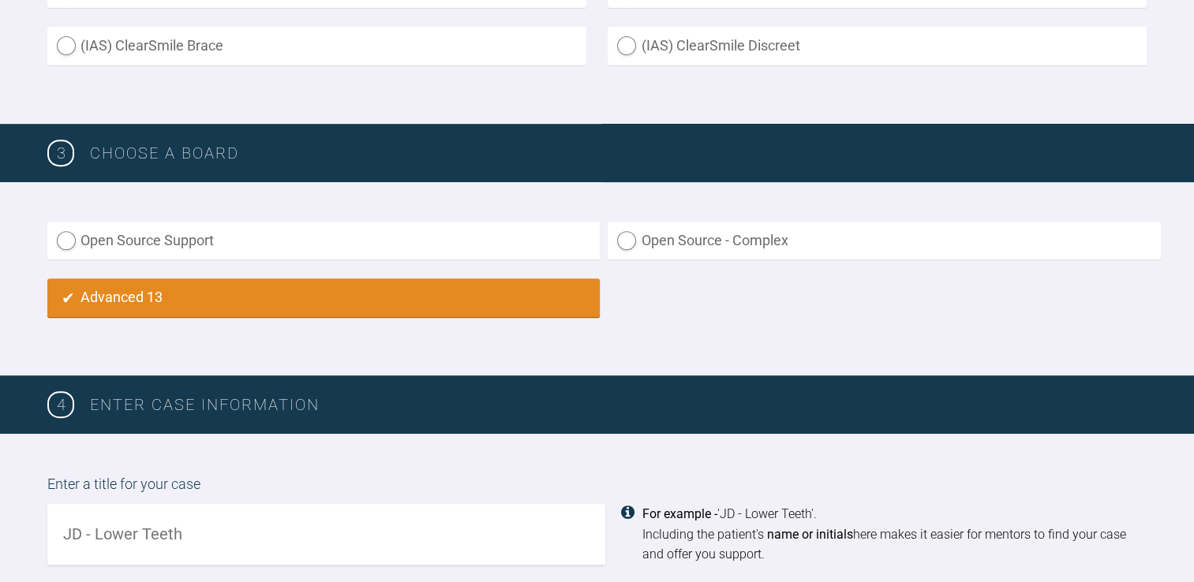
scroll to position [1101, 0]
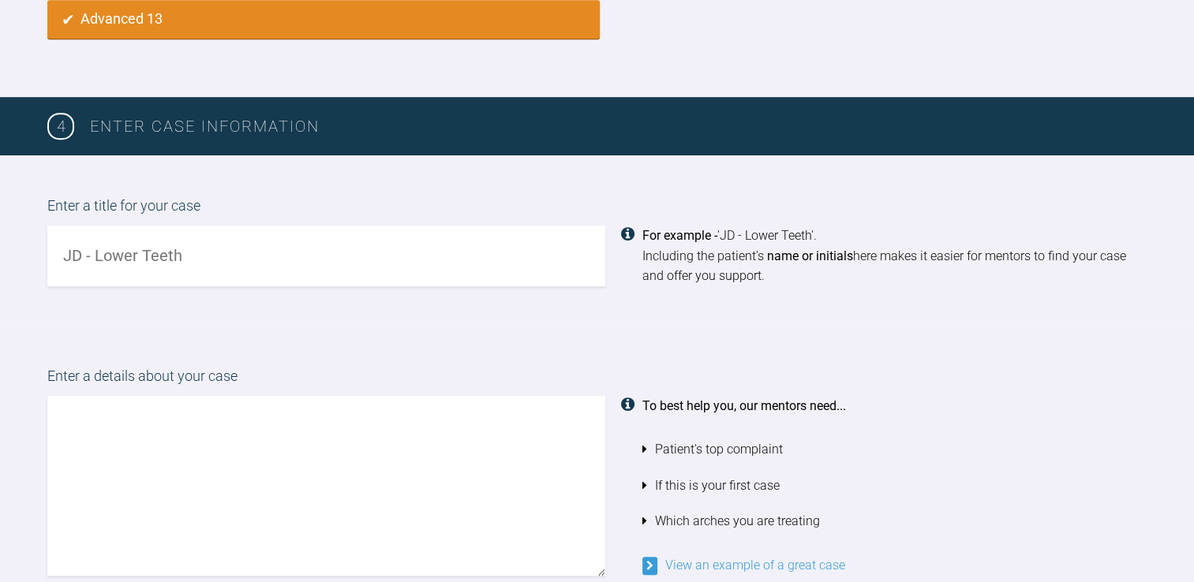
click at [335, 260] on input "text" at bounding box center [326, 256] width 558 height 61
type input "pt 123342 Miss L SM - with lateral ceph"
click at [253, 465] on textarea at bounding box center [326, 486] width 558 height 180
paste textarea "pt is concerned with her 'wonky teeth' and that they 'stick out' first case sub…"
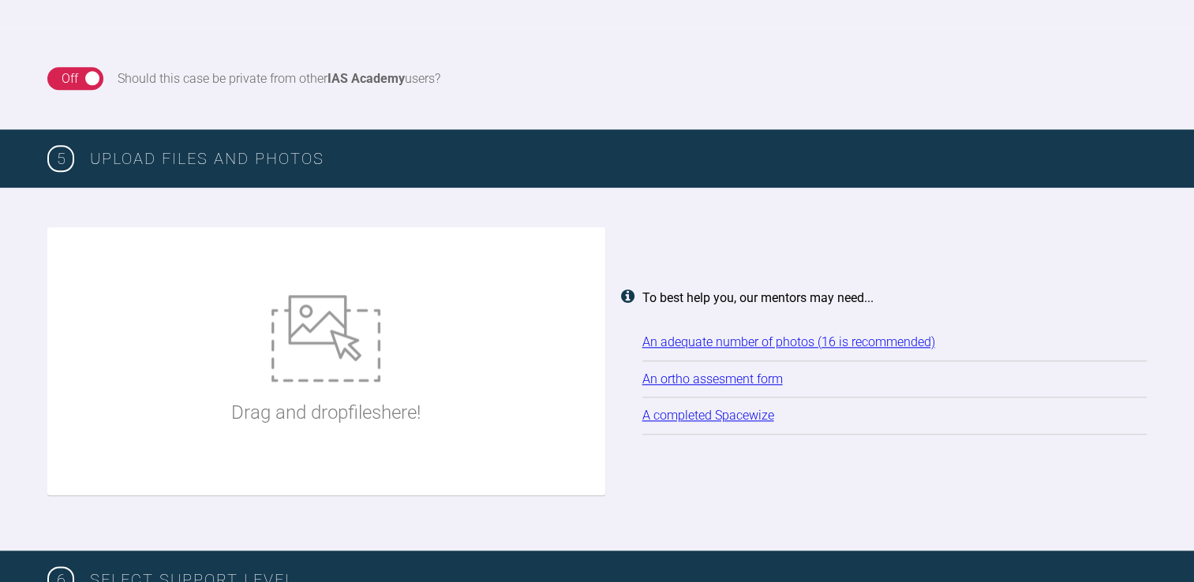
scroll to position [1803, 0]
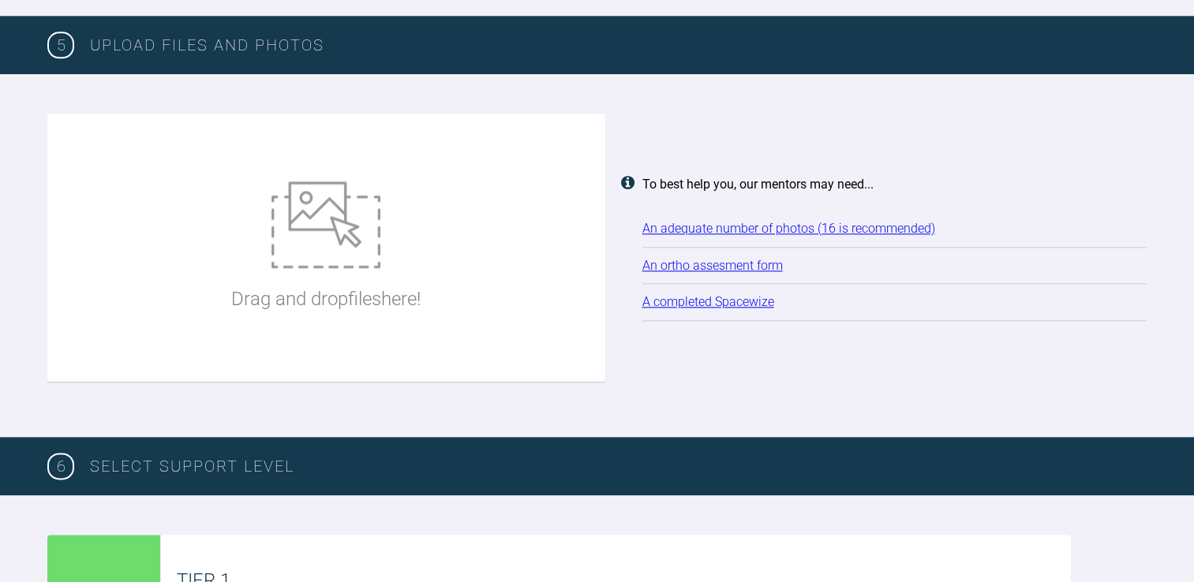
type textarea "pt is concerned with her 'wonky teeth' and that they 'stick out' first case sub…"
click at [329, 229] on img at bounding box center [325, 224] width 109 height 87
click at [717, 233] on div "An adequate number of photos (16 is recommended)" at bounding box center [894, 229] width 505 height 21
click at [717, 231] on link "An adequate number of photos (16 is recommended)" at bounding box center [788, 228] width 293 height 15
click at [335, 245] on img at bounding box center [325, 224] width 109 height 87
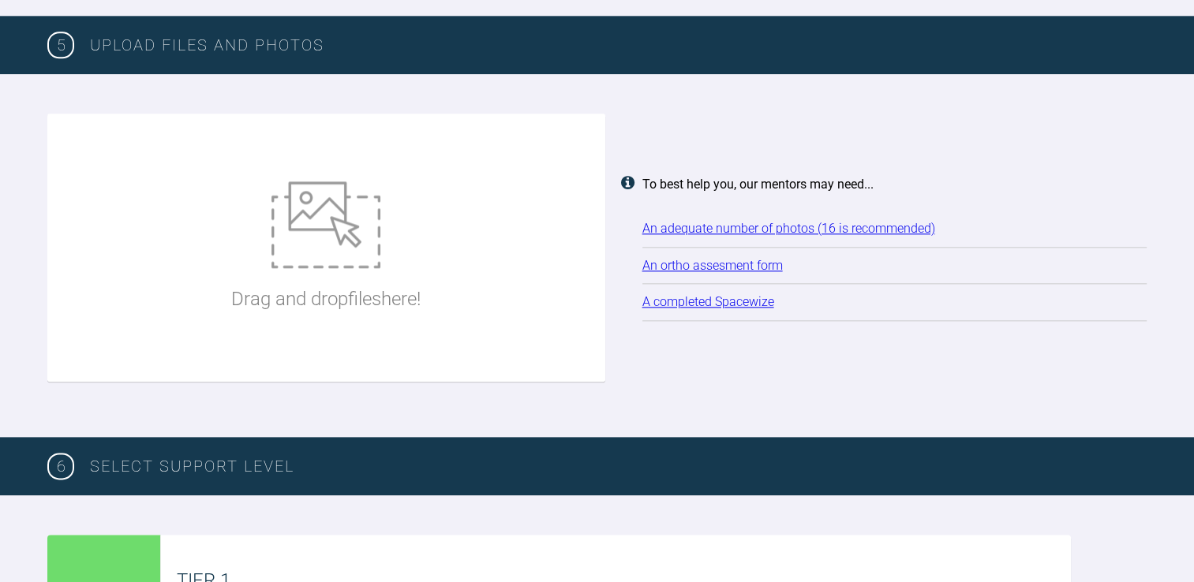
type input "C:\fakepath\PHOTO-2025-08-15-14-35-22 (1).jpg"
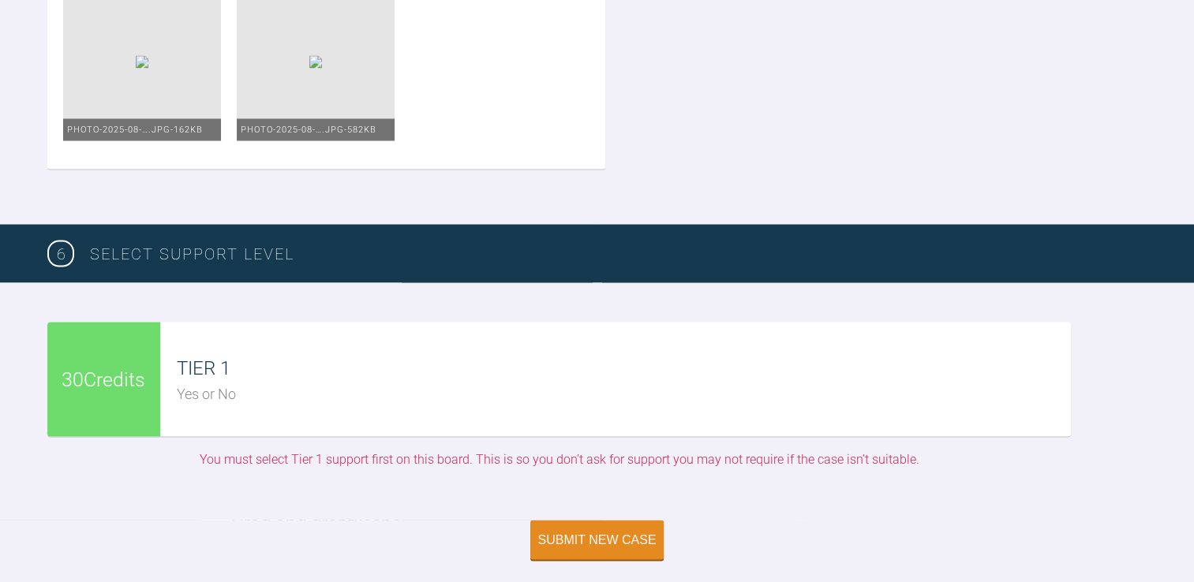
scroll to position [3018, 0]
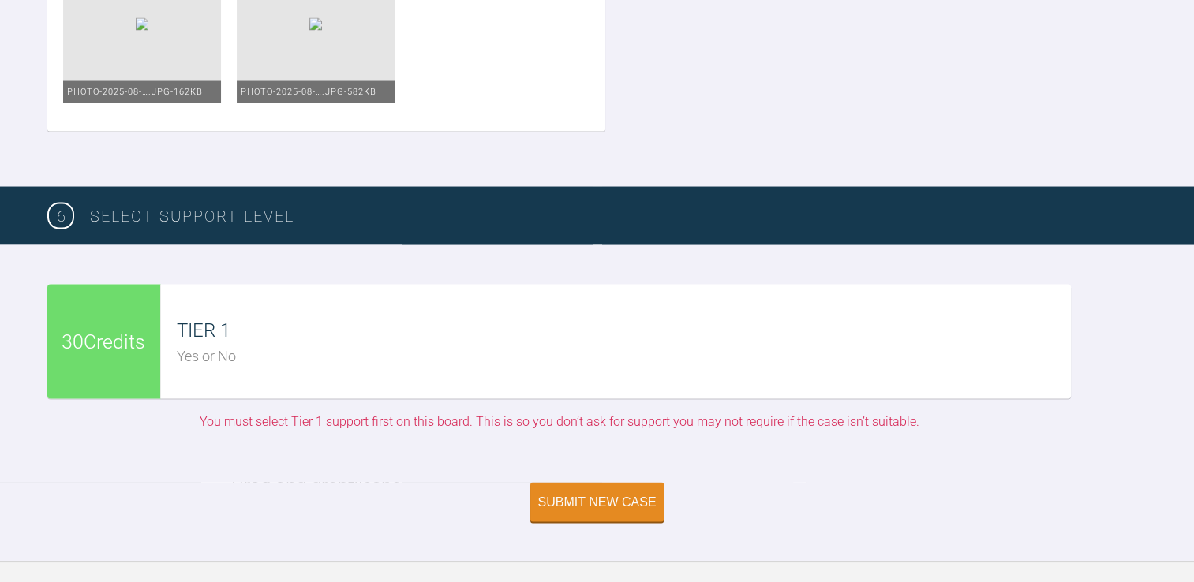
type input "C:\fakepath\PHOTO-2025-08-15-14-35-42.jpg"
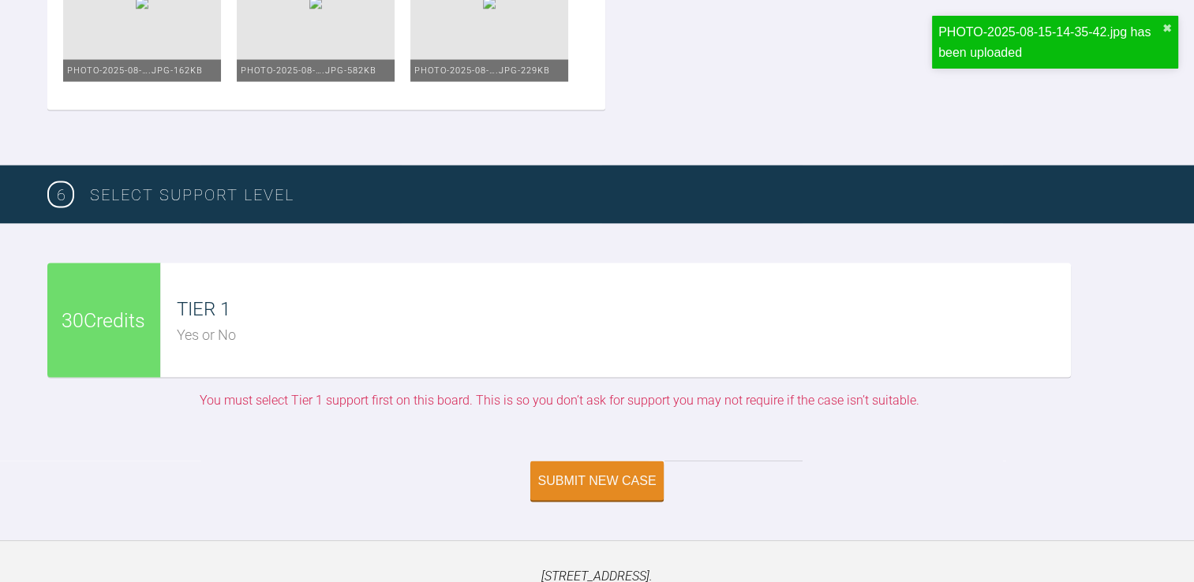
scroll to position [3135, 0]
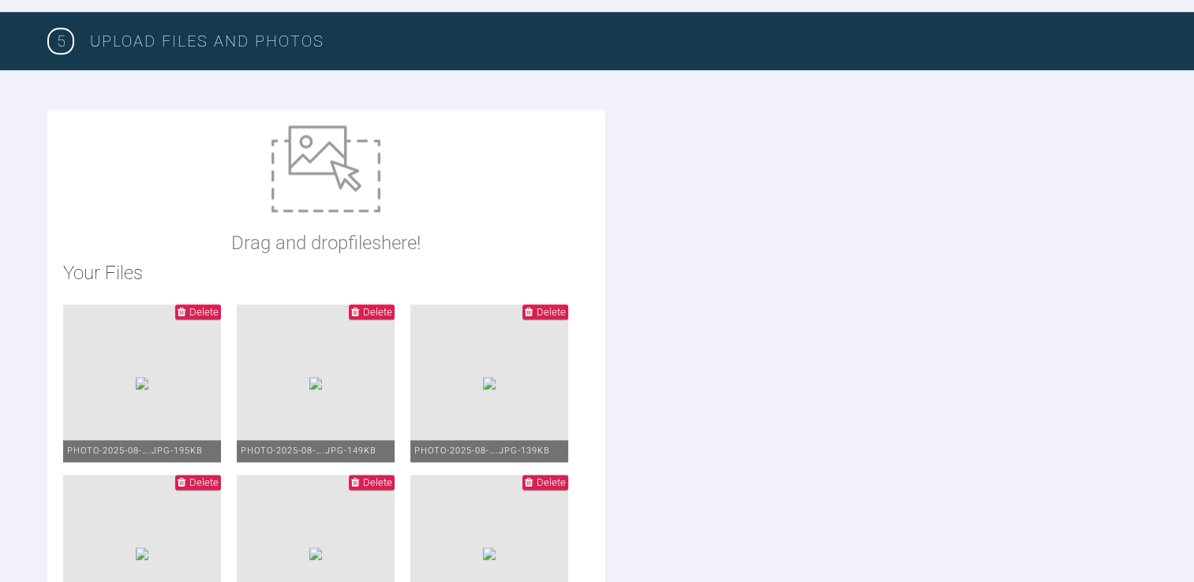
scroll to position [1806, 0]
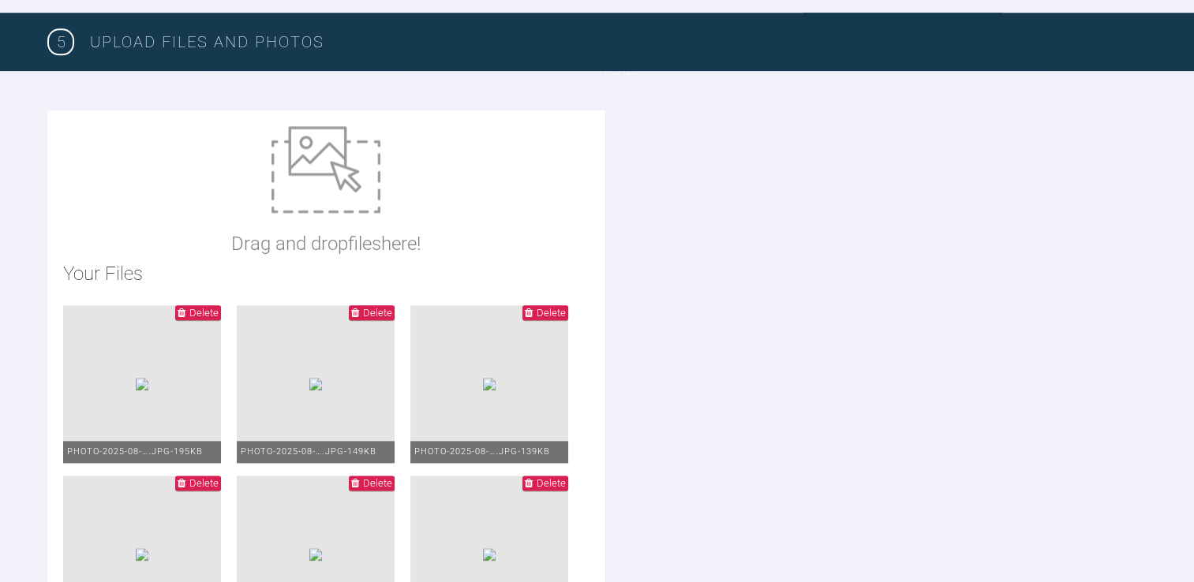
click at [335, 170] on img at bounding box center [325, 169] width 109 height 87
type input "C:\fakepath\IMG_7035.JPG"
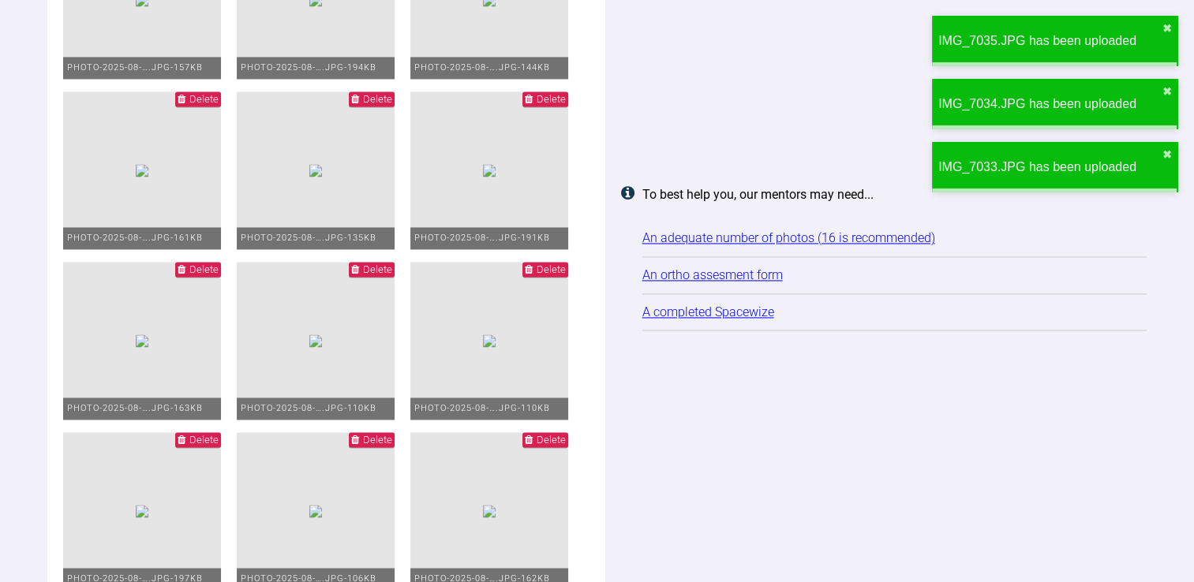
scroll to position [2361, 0]
